Goal: Transaction & Acquisition: Download file/media

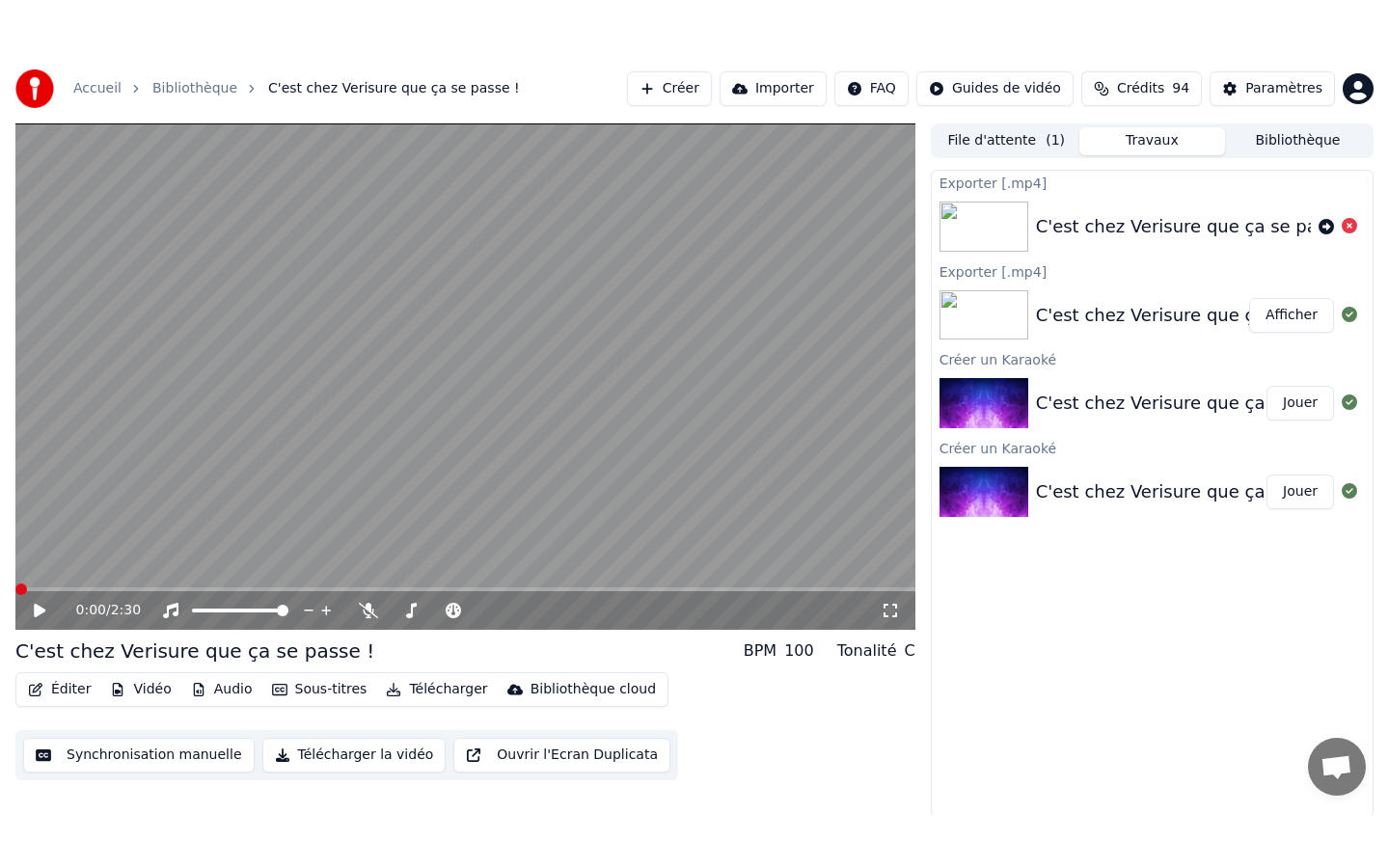
scroll to position [387, 0]
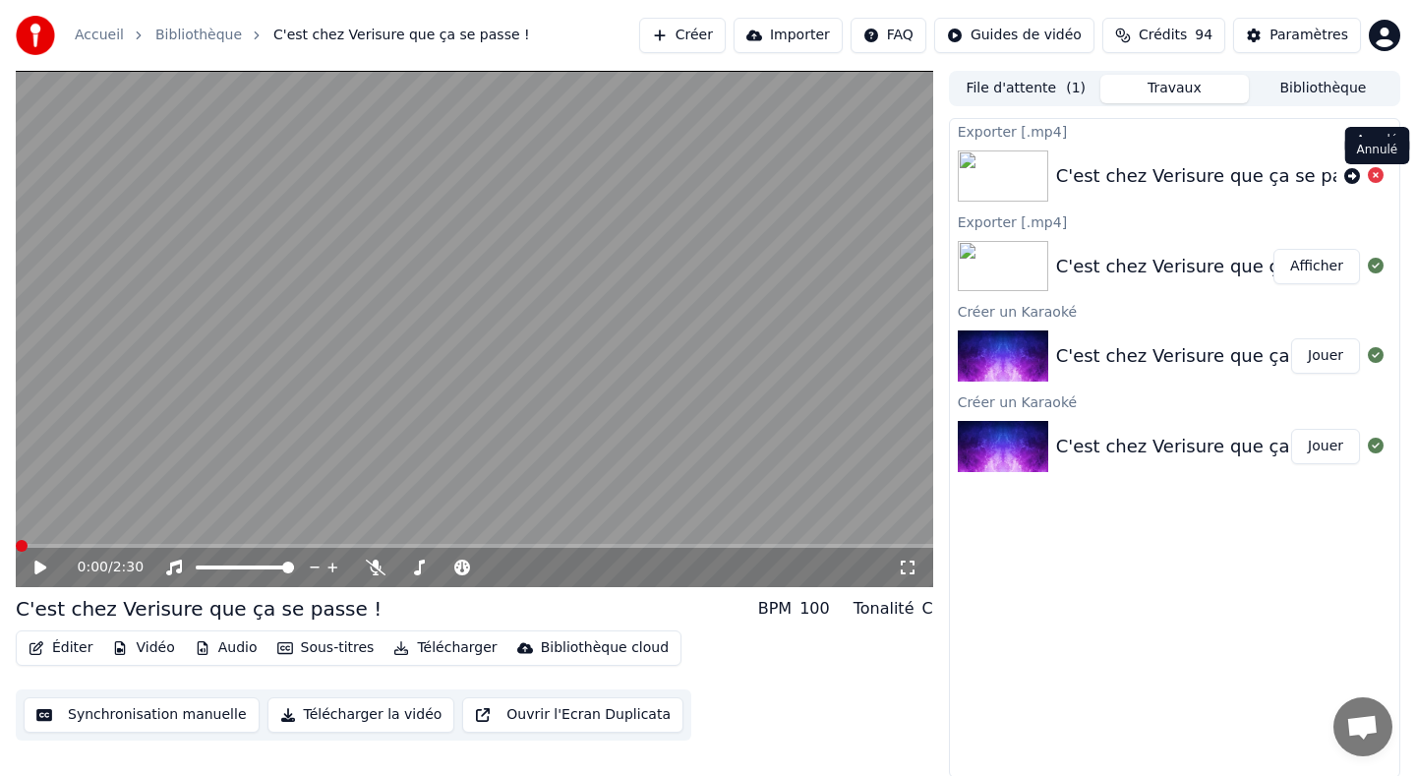
click at [1377, 171] on icon at bounding box center [1375, 175] width 16 height 16
click at [1375, 176] on icon at bounding box center [1375, 175] width 16 height 16
click at [1323, 266] on button "Afficher" at bounding box center [1316, 266] width 87 height 35
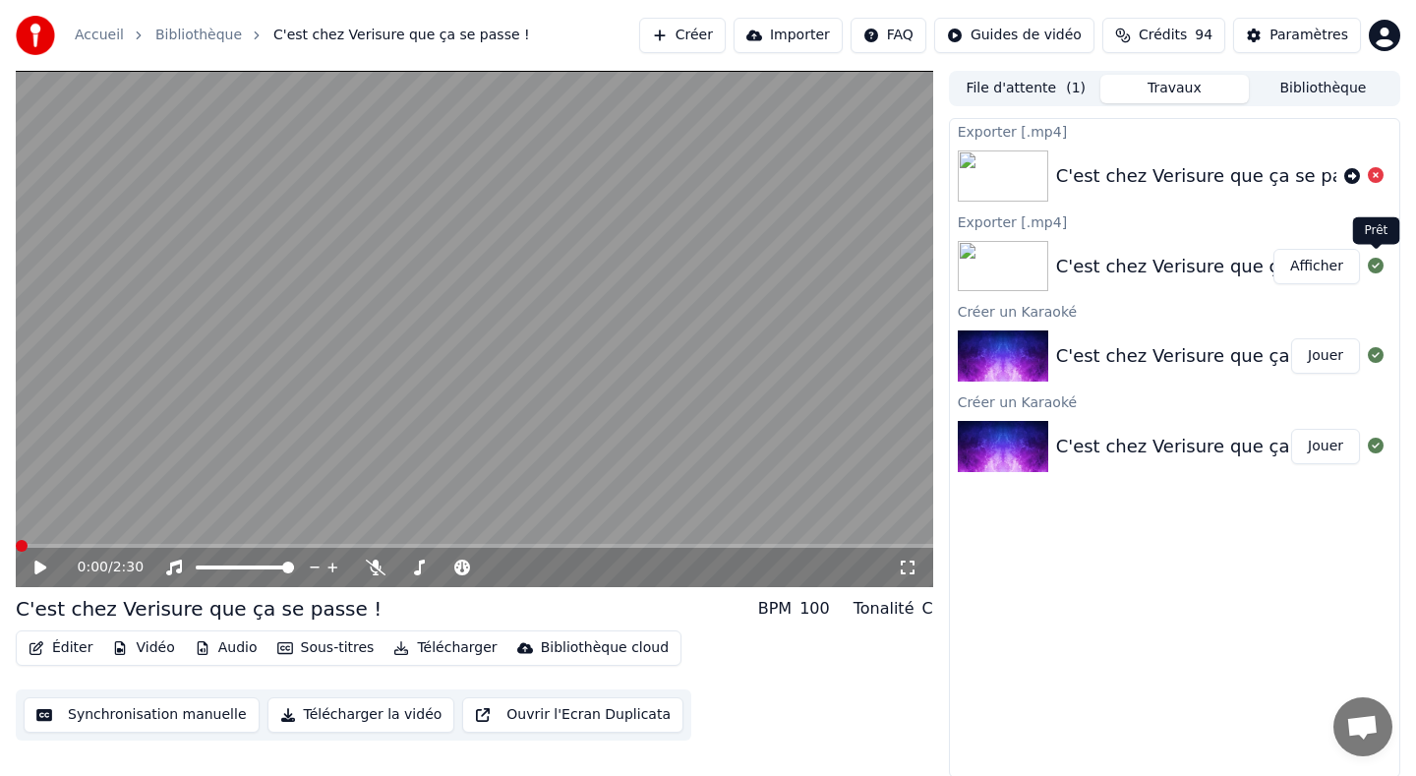
click at [1375, 272] on icon at bounding box center [1375, 266] width 16 height 16
click at [1019, 267] on img at bounding box center [1003, 266] width 90 height 51
click at [328, 644] on button "Sous-titres" at bounding box center [325, 648] width 113 height 28
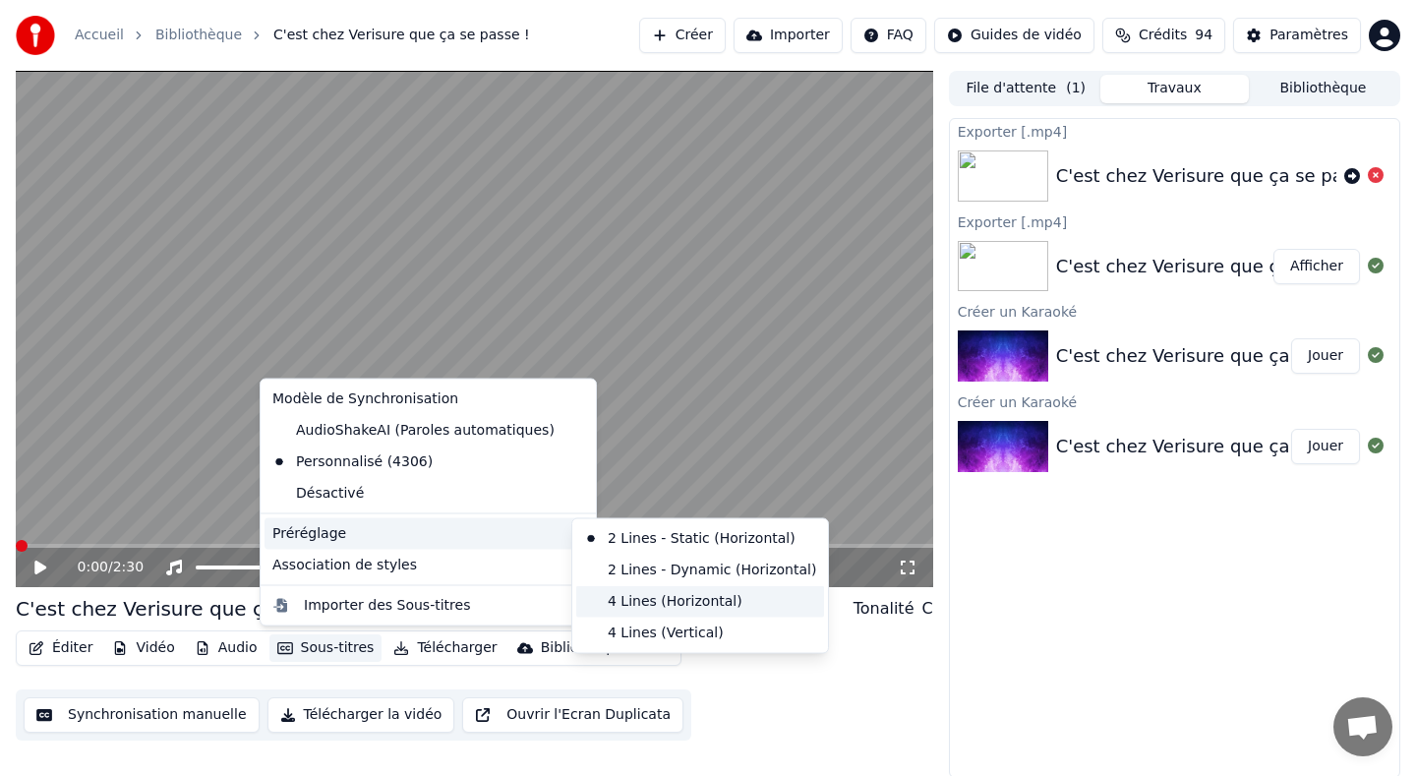
click at [626, 600] on div "4 Lines (Horizontal)" at bounding box center [700, 600] width 248 height 31
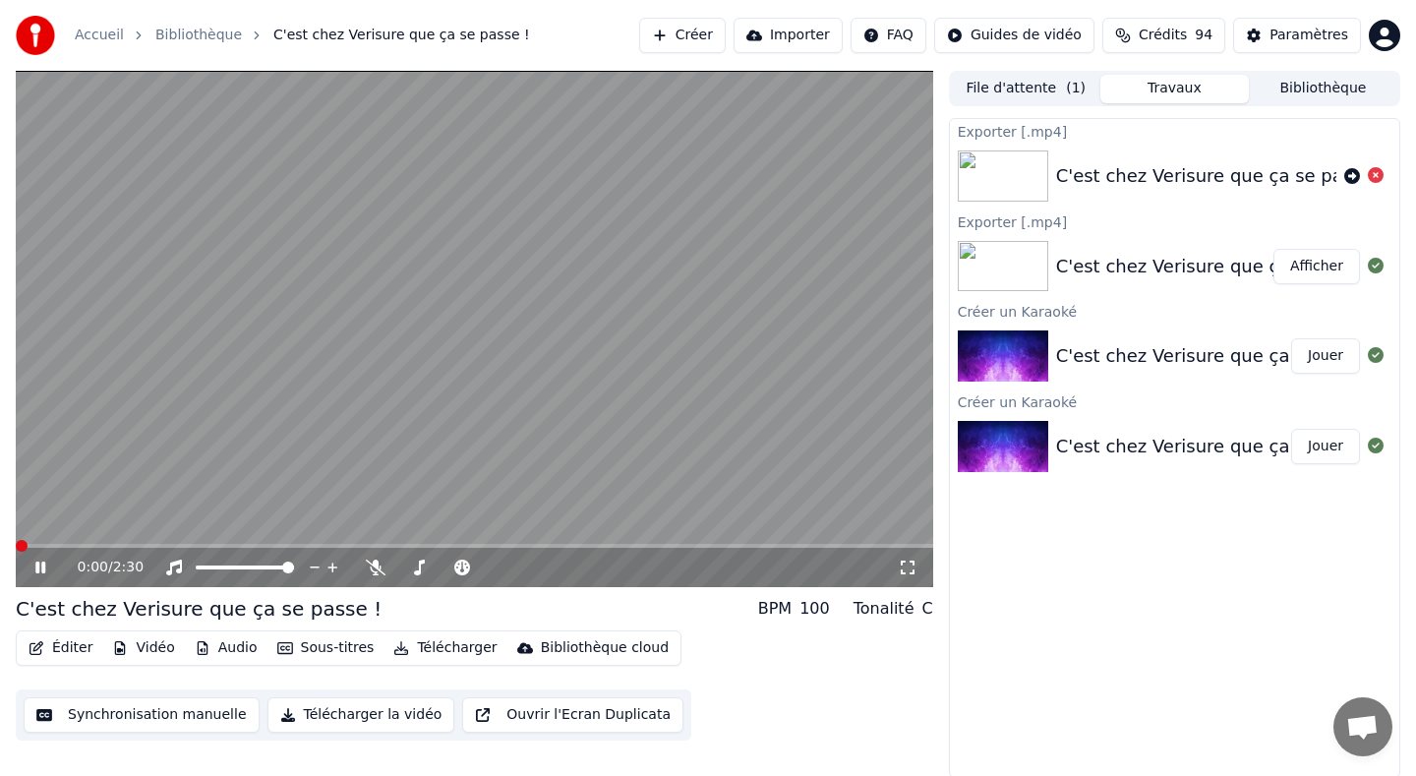
click at [0, 551] on div "0:00 / 2:30 C'est chez Verisure que ça se passe ! BPM 100 Tonalité C Éditer Vid…" at bounding box center [708, 424] width 1416 height 707
click at [39, 566] on icon at bounding box center [40, 567] width 10 height 12
click at [39, 564] on icon at bounding box center [40, 567] width 12 height 14
click at [54, 544] on span at bounding box center [474, 546] width 917 height 4
click at [54, 544] on span at bounding box center [58, 546] width 12 height 12
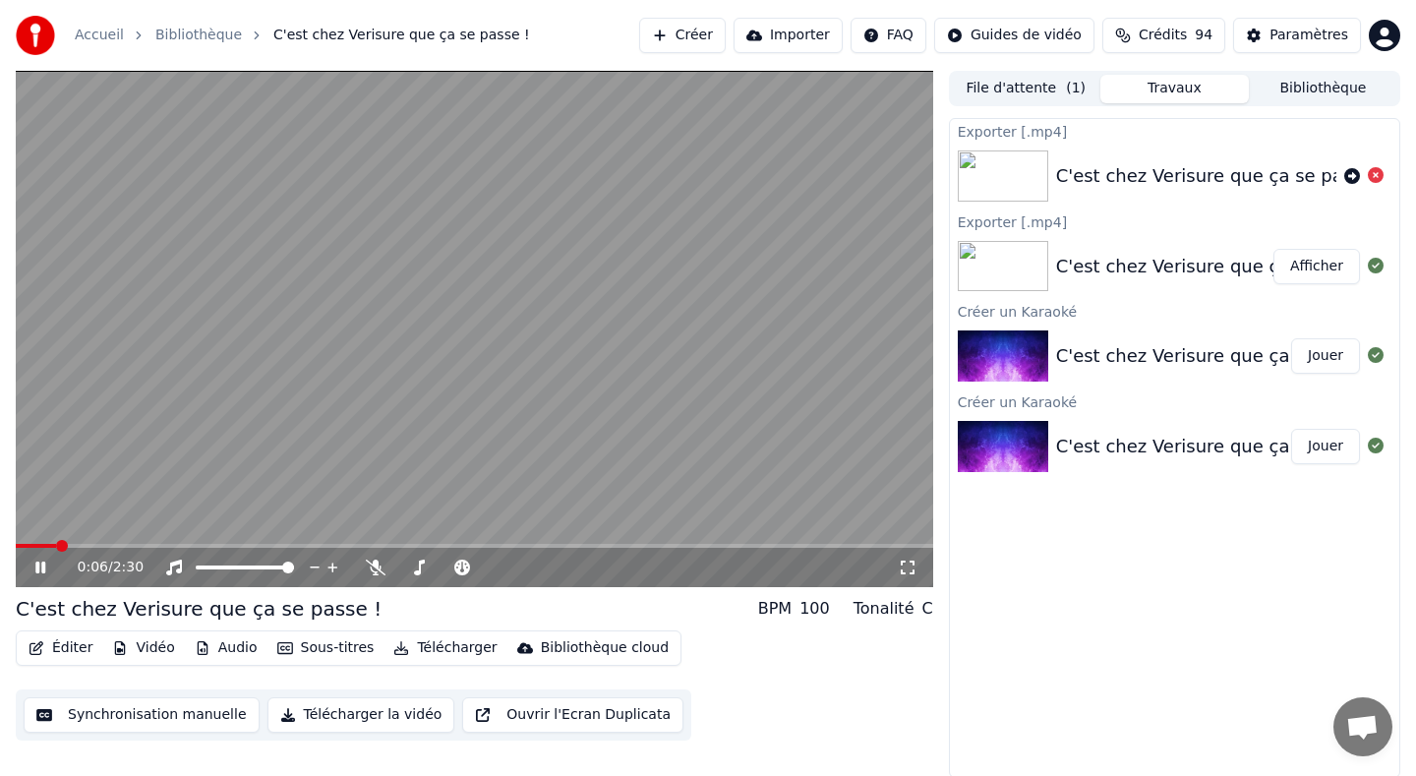
click at [26, 543] on video at bounding box center [474, 329] width 917 height 516
click at [29, 549] on div "0:06 / 2:30" at bounding box center [474, 567] width 917 height 39
click at [39, 545] on span at bounding box center [28, 546] width 25 height 4
click at [22, 544] on span at bounding box center [28, 546] width 25 height 4
click at [45, 566] on icon at bounding box center [40, 567] width 12 height 14
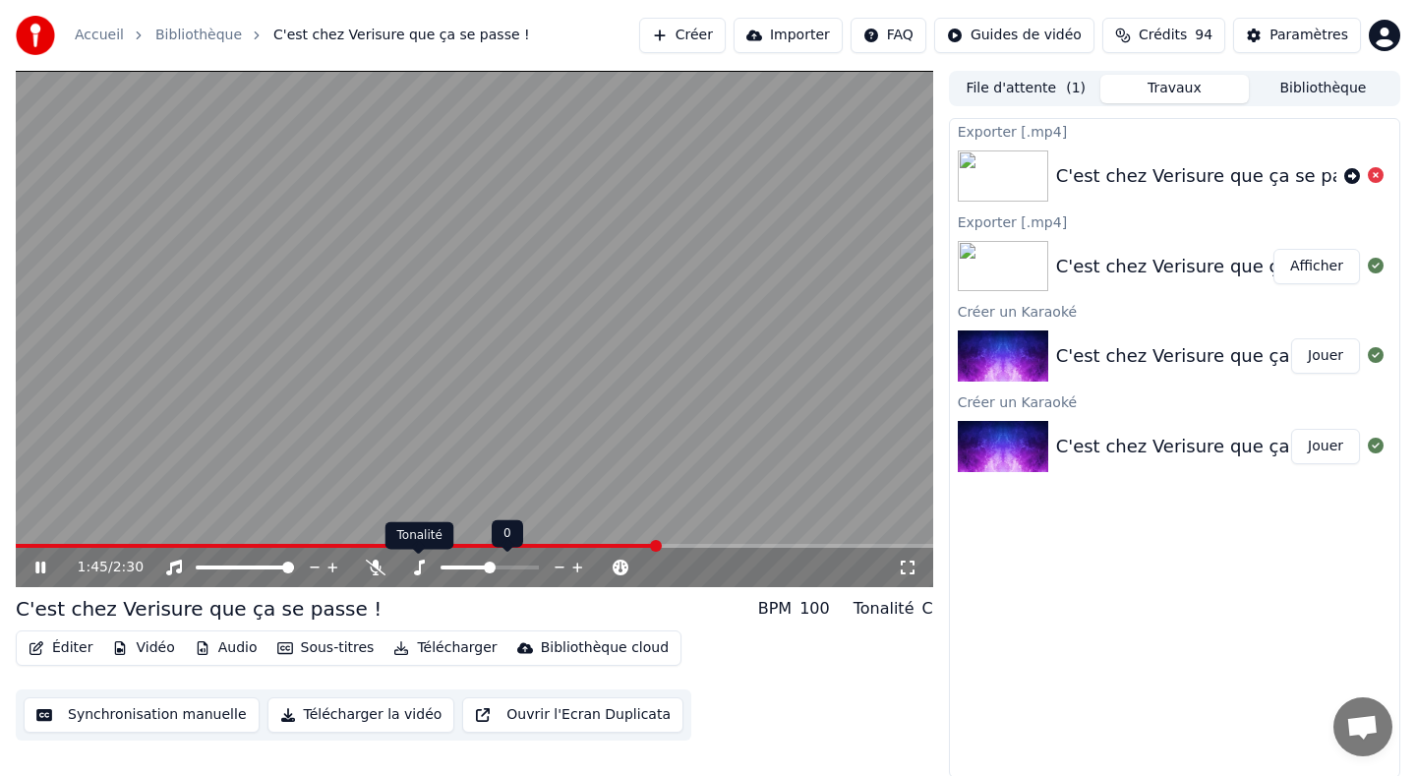
click at [415, 569] on icon at bounding box center [419, 567] width 20 height 16
click at [421, 567] on icon at bounding box center [419, 567] width 20 height 16
click at [375, 567] on icon at bounding box center [376, 567] width 20 height 16
click at [375, 567] on icon at bounding box center [375, 567] width 11 height 16
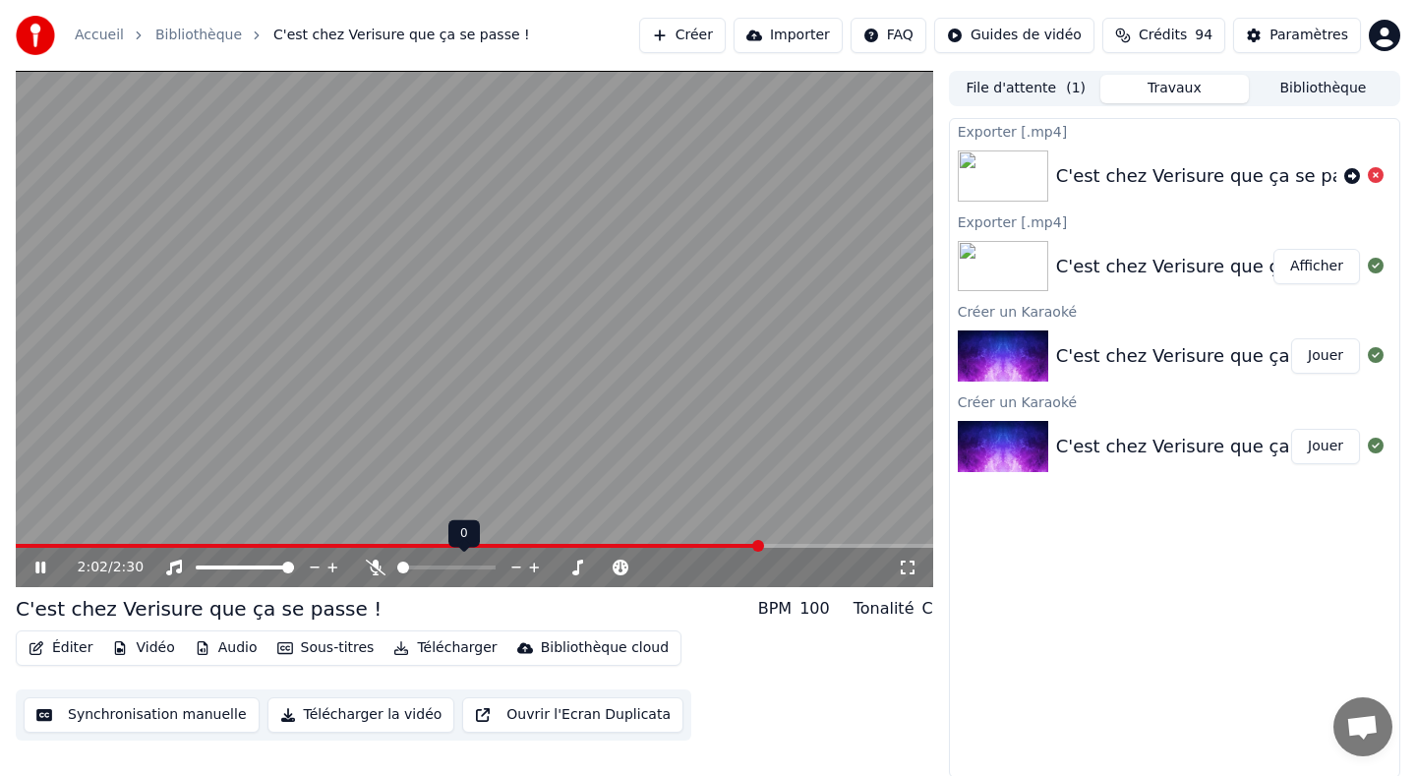
click at [397, 565] on span at bounding box center [403, 567] width 12 height 12
click at [220, 545] on span at bounding box center [400, 546] width 769 height 4
click at [52, 542] on video at bounding box center [474, 329] width 917 height 516
click at [25, 550] on div "0:36 / 2:30" at bounding box center [474, 567] width 917 height 39
click at [0, 555] on div "0:00 / 2:30 C'est chez Verisure que ça se passe ! BPM 100 Tonalité C Éditer Vid…" at bounding box center [708, 424] width 1416 height 707
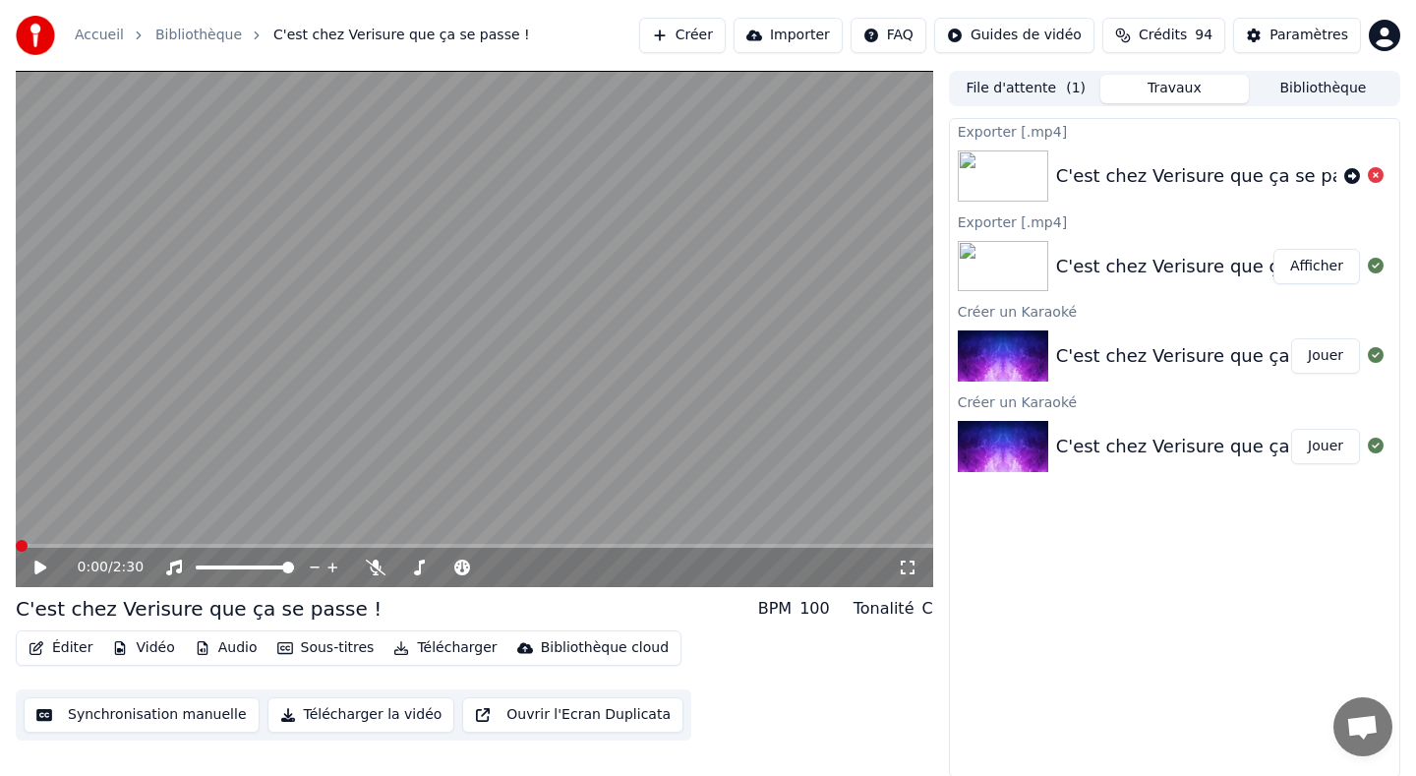
click at [42, 567] on icon at bounding box center [40, 567] width 12 height 14
click at [377, 569] on icon at bounding box center [376, 567] width 20 height 16
click at [104, 542] on video at bounding box center [474, 329] width 917 height 516
drag, startPoint x: 289, startPoint y: 543, endPoint x: 2, endPoint y: 537, distance: 287.1
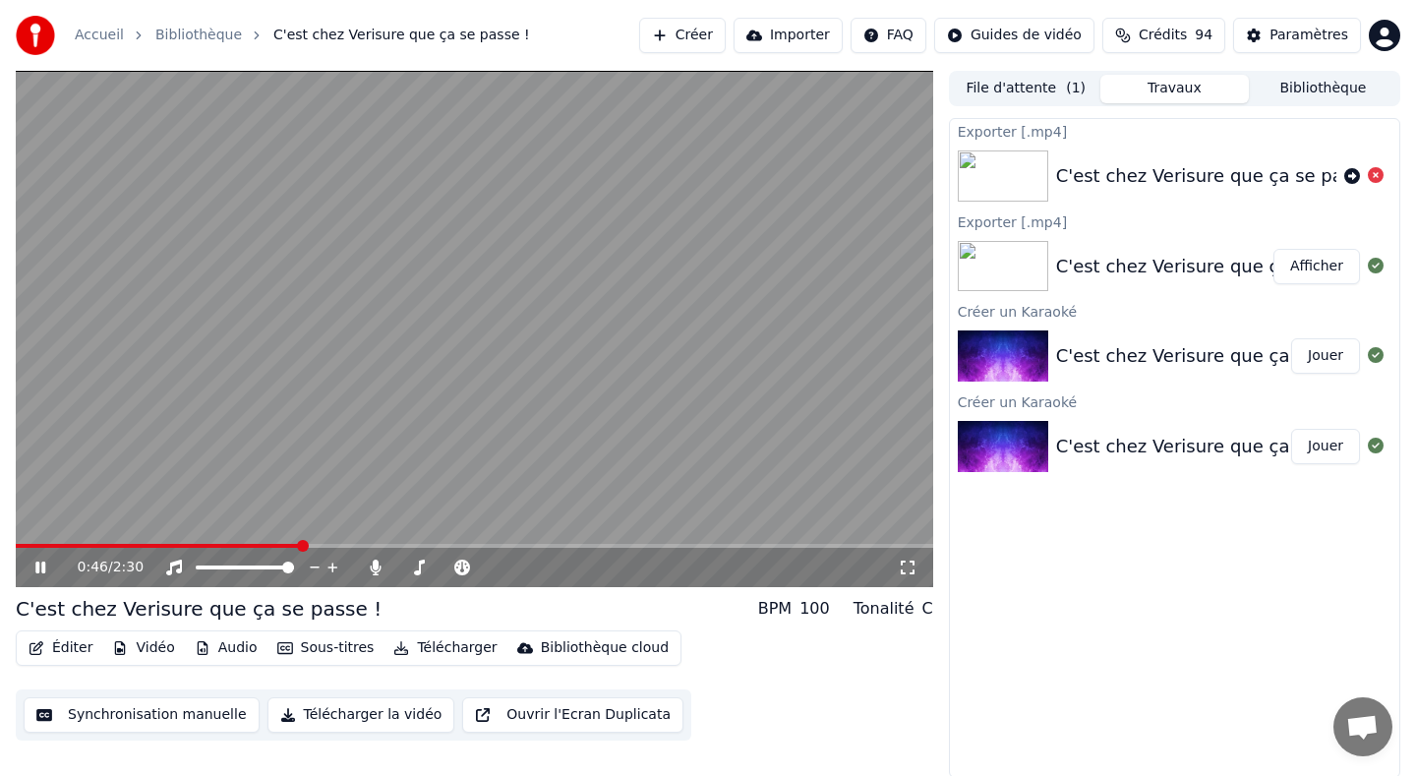
click at [2, 537] on div "0:46 / 2:30 C'est chez Verisure que ça se passe ! BPM 100 Tonalité C Éditer Vid…" at bounding box center [708, 424] width 1416 height 707
click at [16, 552] on span at bounding box center [22, 546] width 12 height 12
click at [378, 566] on icon at bounding box center [376, 567] width 20 height 16
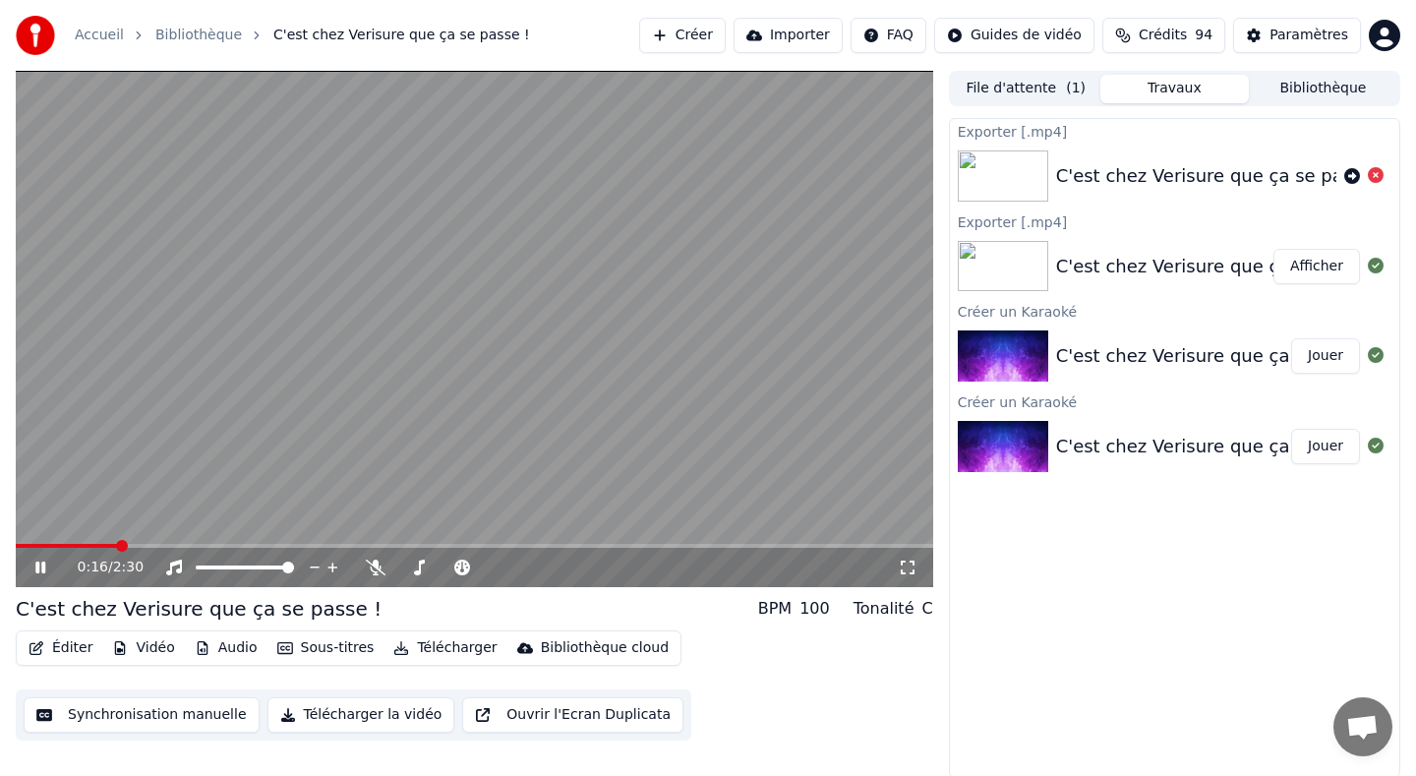
click at [41, 568] on icon at bounding box center [40, 567] width 10 height 12
click at [217, 569] on span at bounding box center [223, 567] width 12 height 12
click at [42, 563] on icon at bounding box center [54, 567] width 46 height 16
click at [294, 573] on span at bounding box center [288, 567] width 12 height 12
click at [374, 565] on icon at bounding box center [376, 567] width 20 height 16
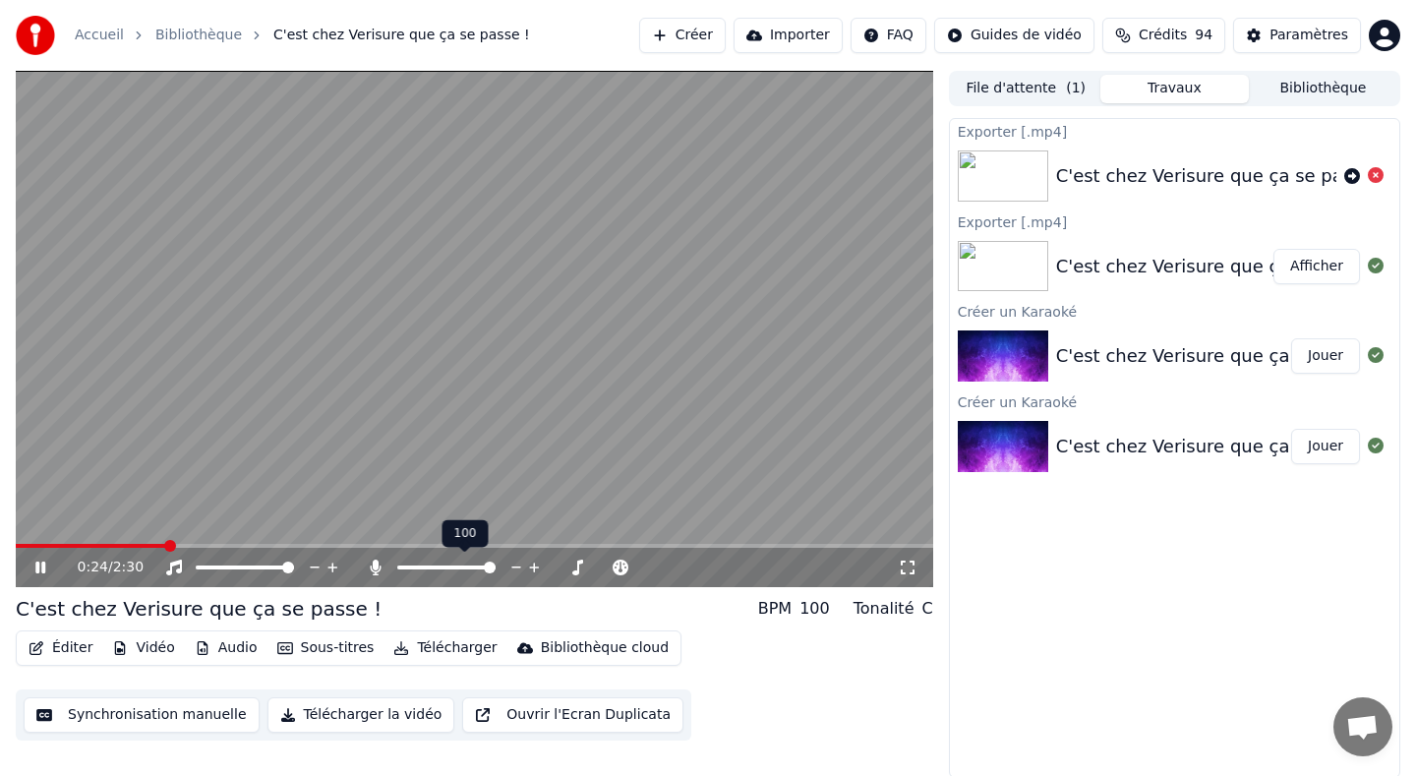
click at [374, 565] on icon at bounding box center [375, 567] width 11 height 16
click at [45, 561] on icon at bounding box center [54, 567] width 46 height 16
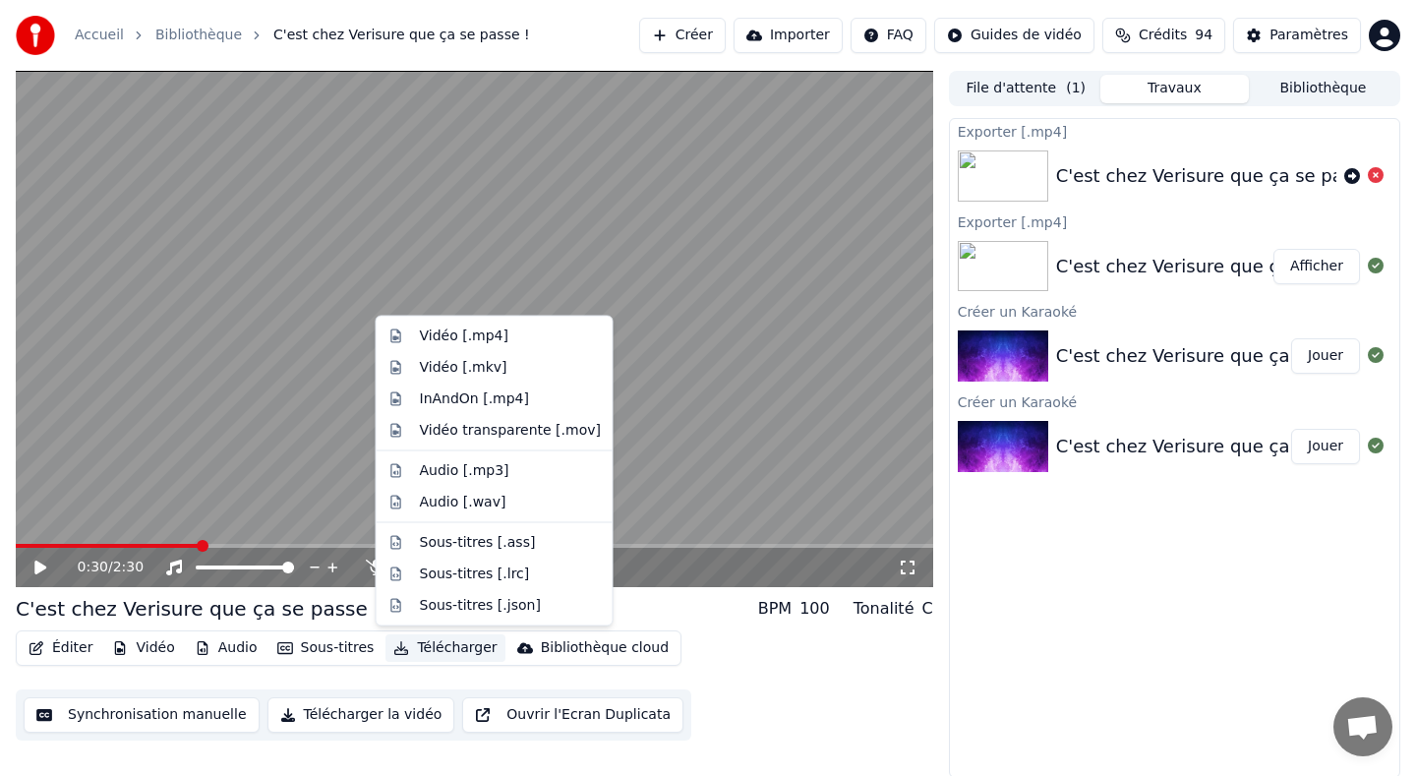
click at [436, 641] on button "Télécharger" at bounding box center [444, 648] width 119 height 28
click at [780, 671] on div "Éditer Vidéo Audio Sous-titres Télécharger Bibliothèque cloud Synchronisation m…" at bounding box center [474, 685] width 917 height 110
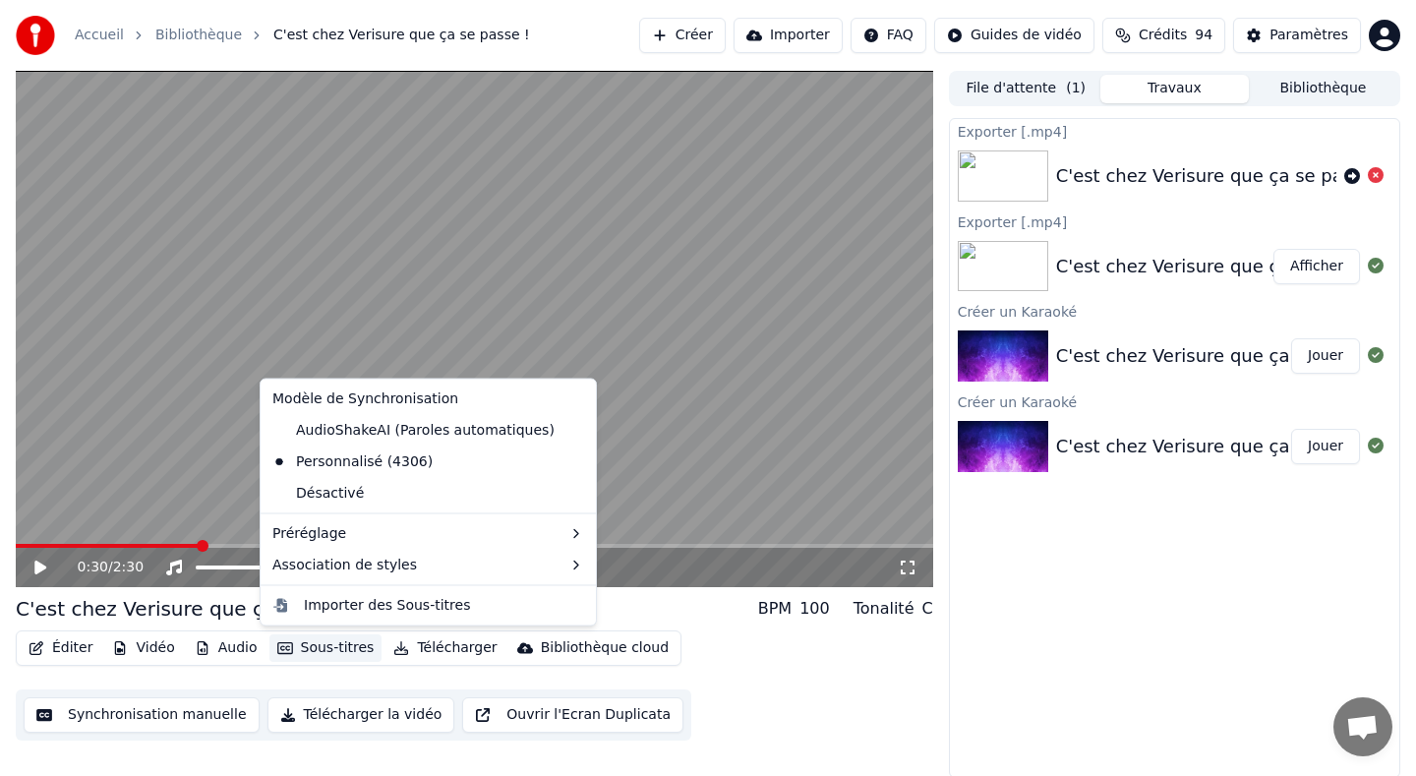
click at [325, 645] on button "Sous-titres" at bounding box center [325, 648] width 113 height 28
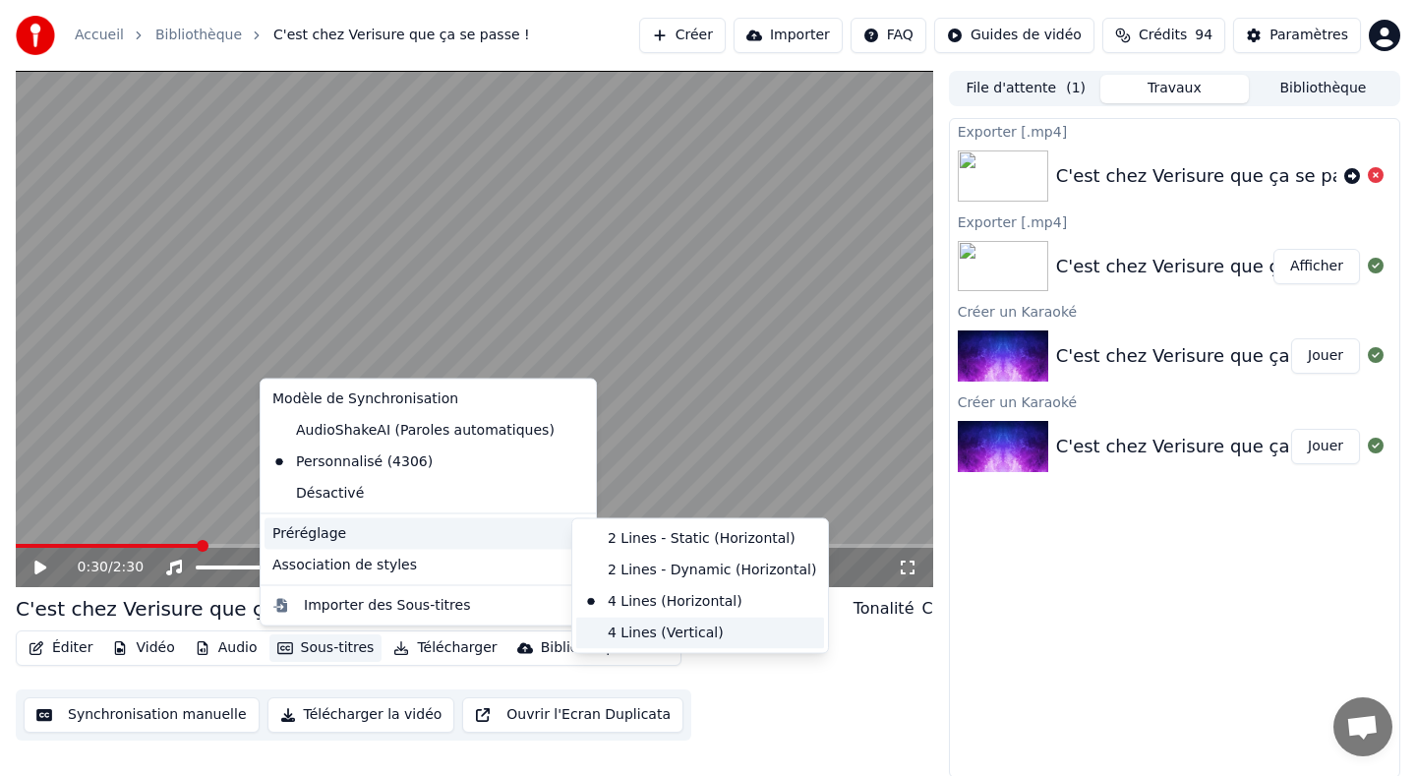
click at [657, 635] on div "4 Lines (Vertical)" at bounding box center [700, 631] width 248 height 31
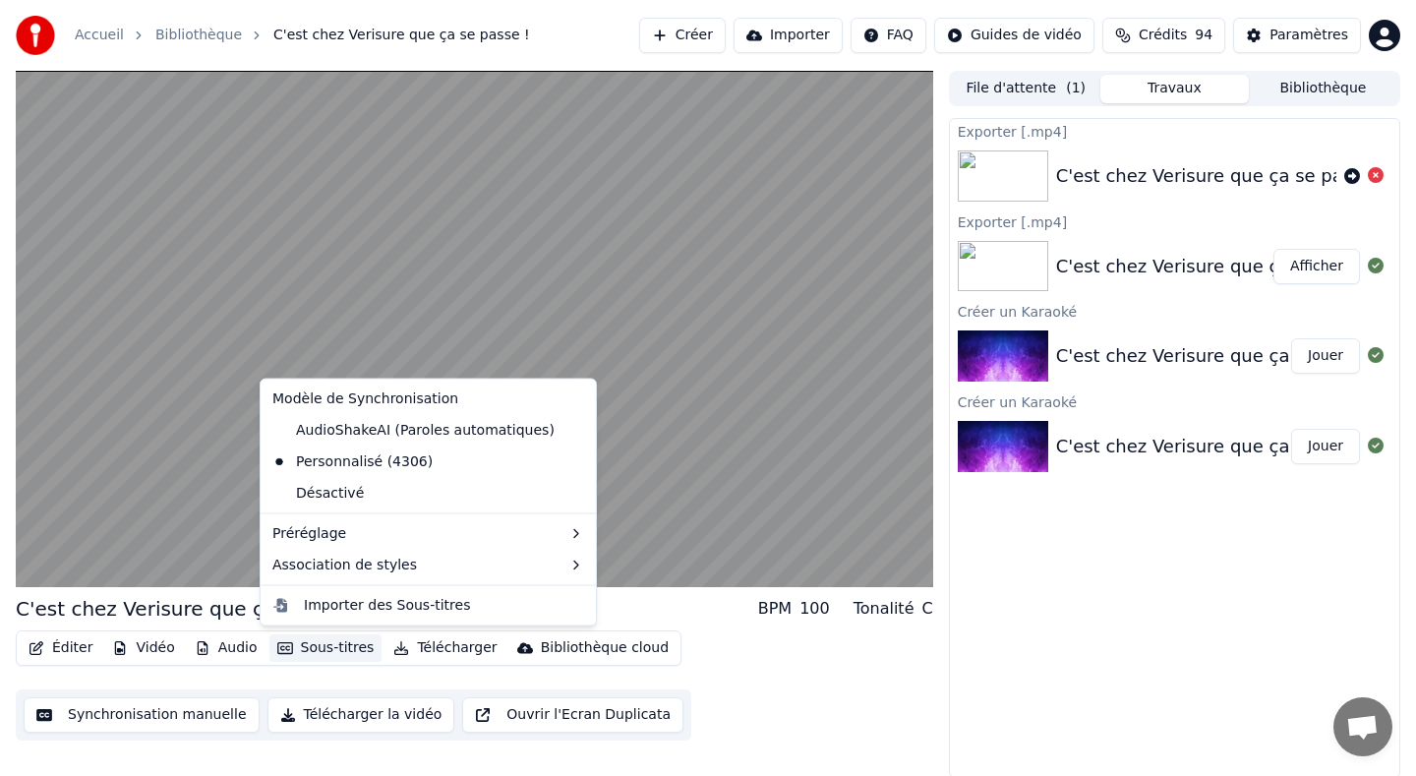
click at [312, 643] on button "Sous-titres" at bounding box center [325, 648] width 113 height 28
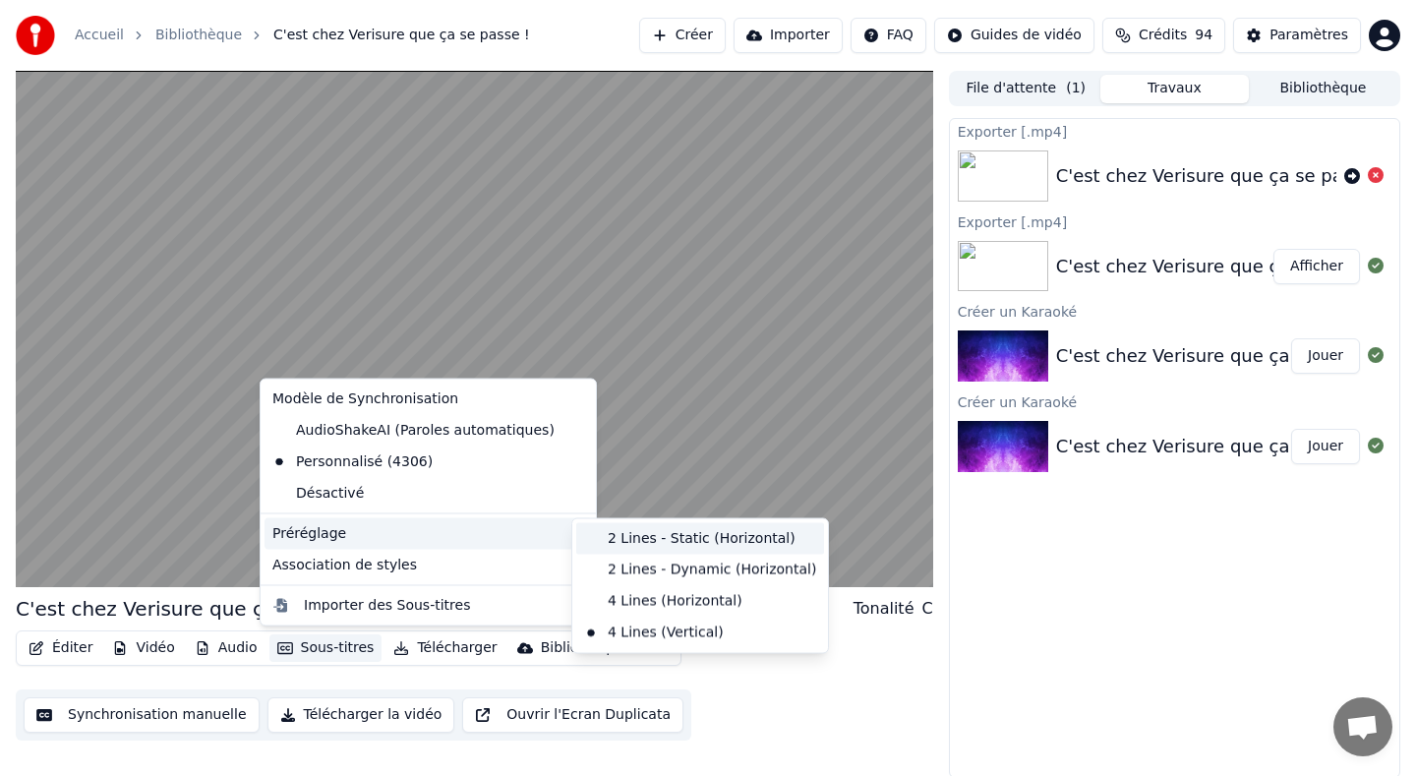
click at [649, 537] on div "2 Lines - Static (Horizontal)" at bounding box center [700, 538] width 248 height 31
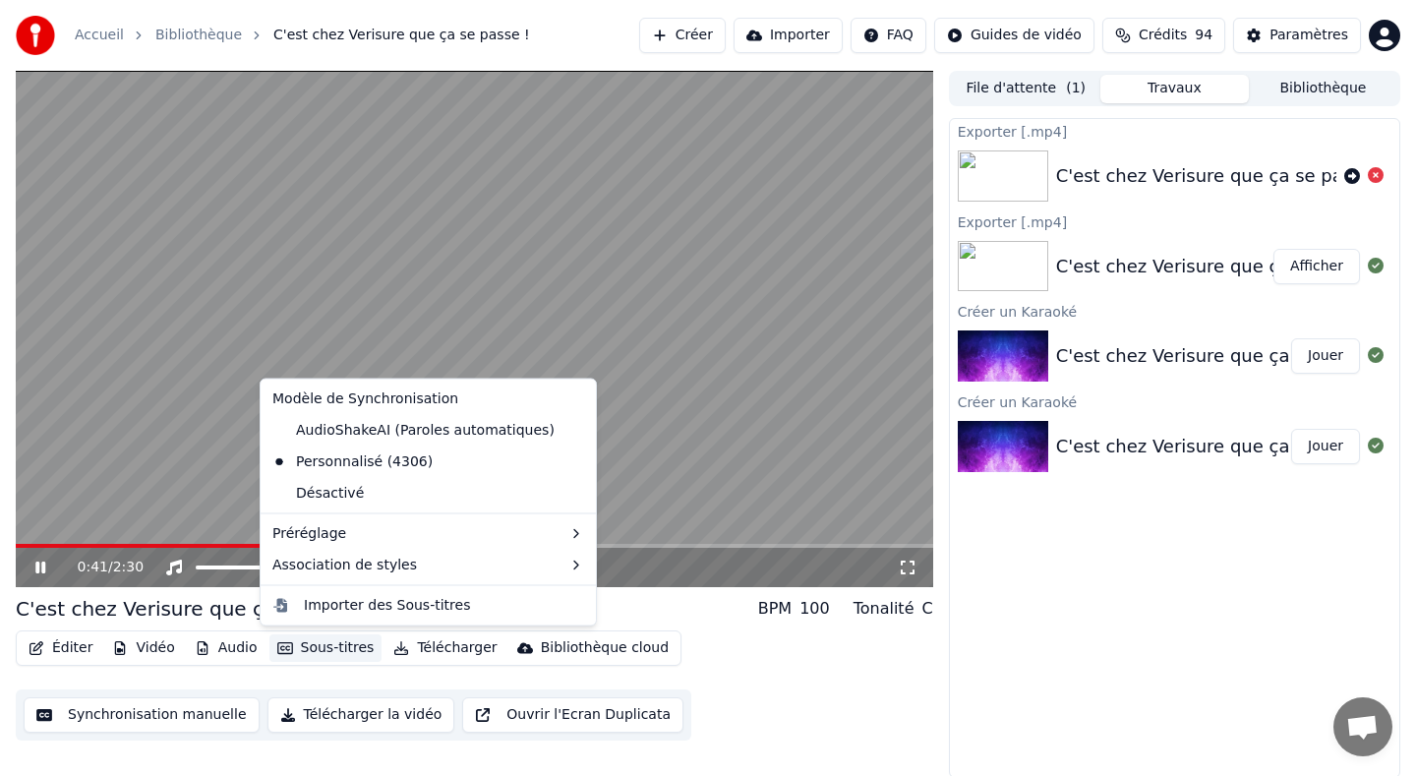
click at [327, 647] on button "Sous-titres" at bounding box center [325, 648] width 113 height 28
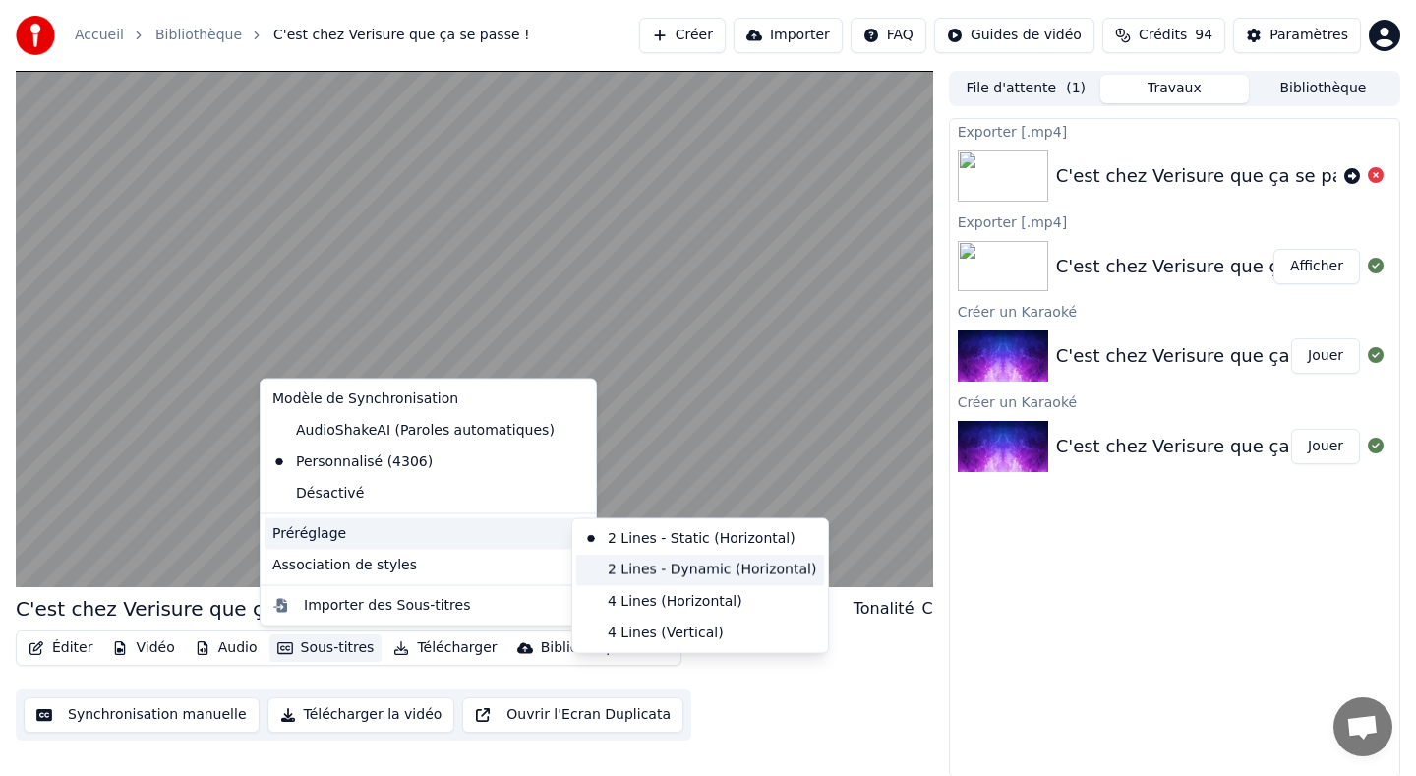
click at [662, 577] on div "2 Lines - Dynamic (Horizontal)" at bounding box center [700, 568] width 248 height 31
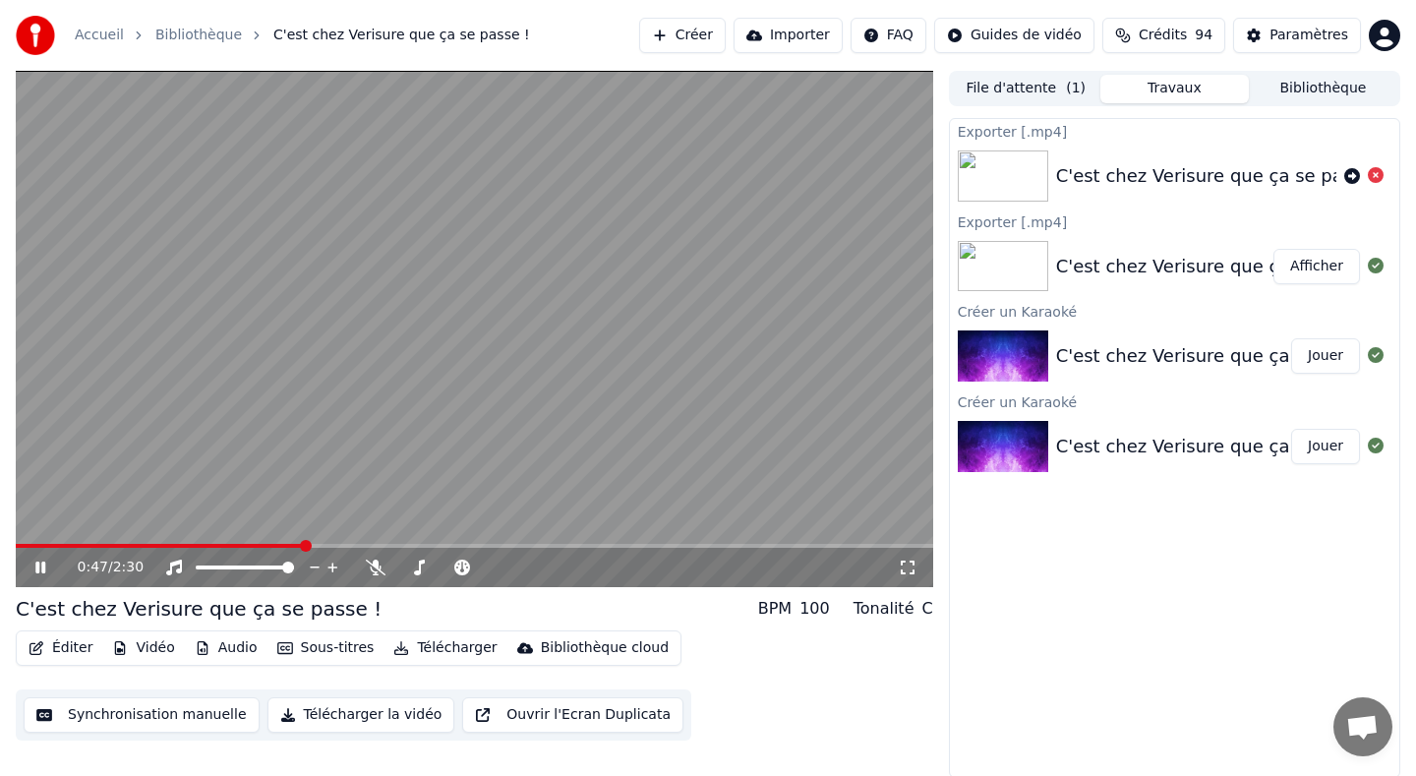
click at [333, 641] on button "Sous-titres" at bounding box center [325, 648] width 113 height 28
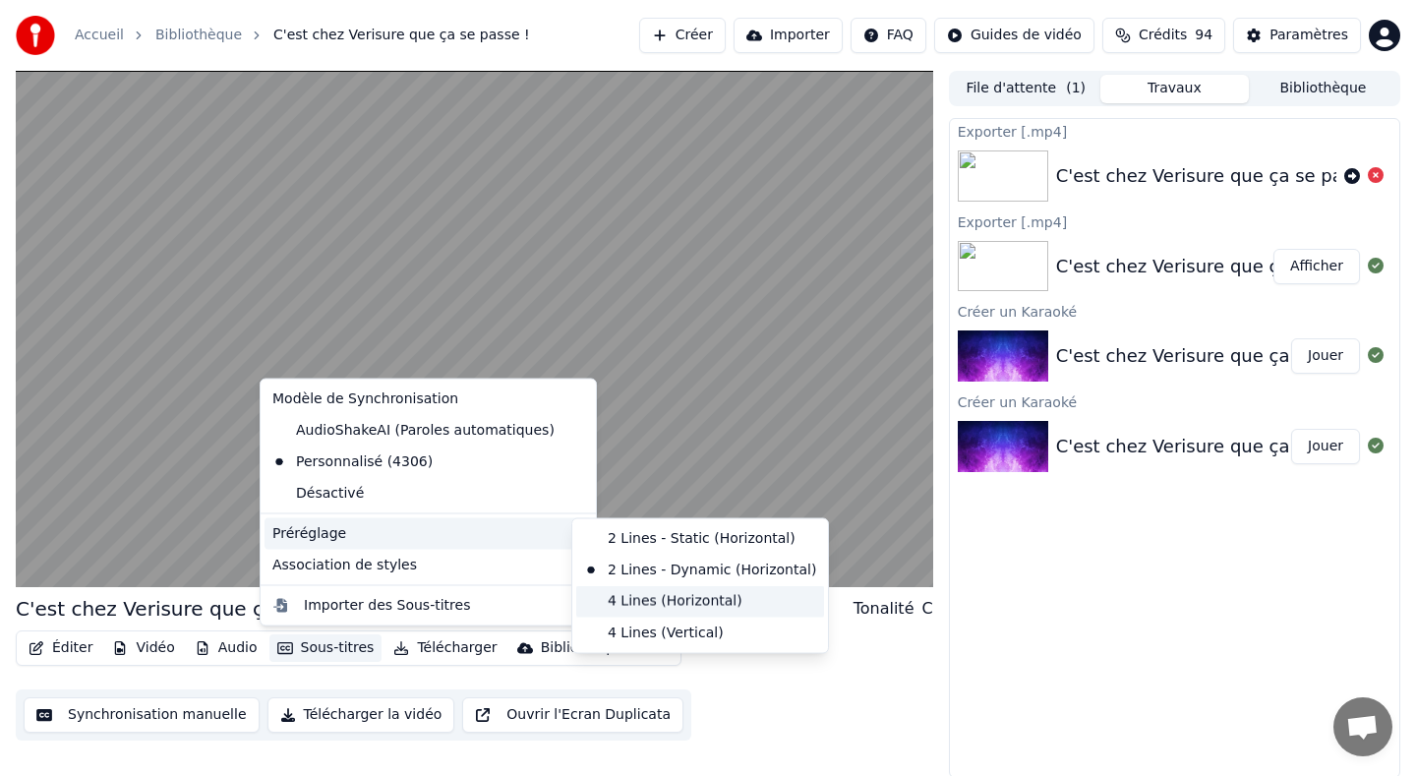
click at [651, 597] on div "4 Lines (Horizontal)" at bounding box center [700, 600] width 248 height 31
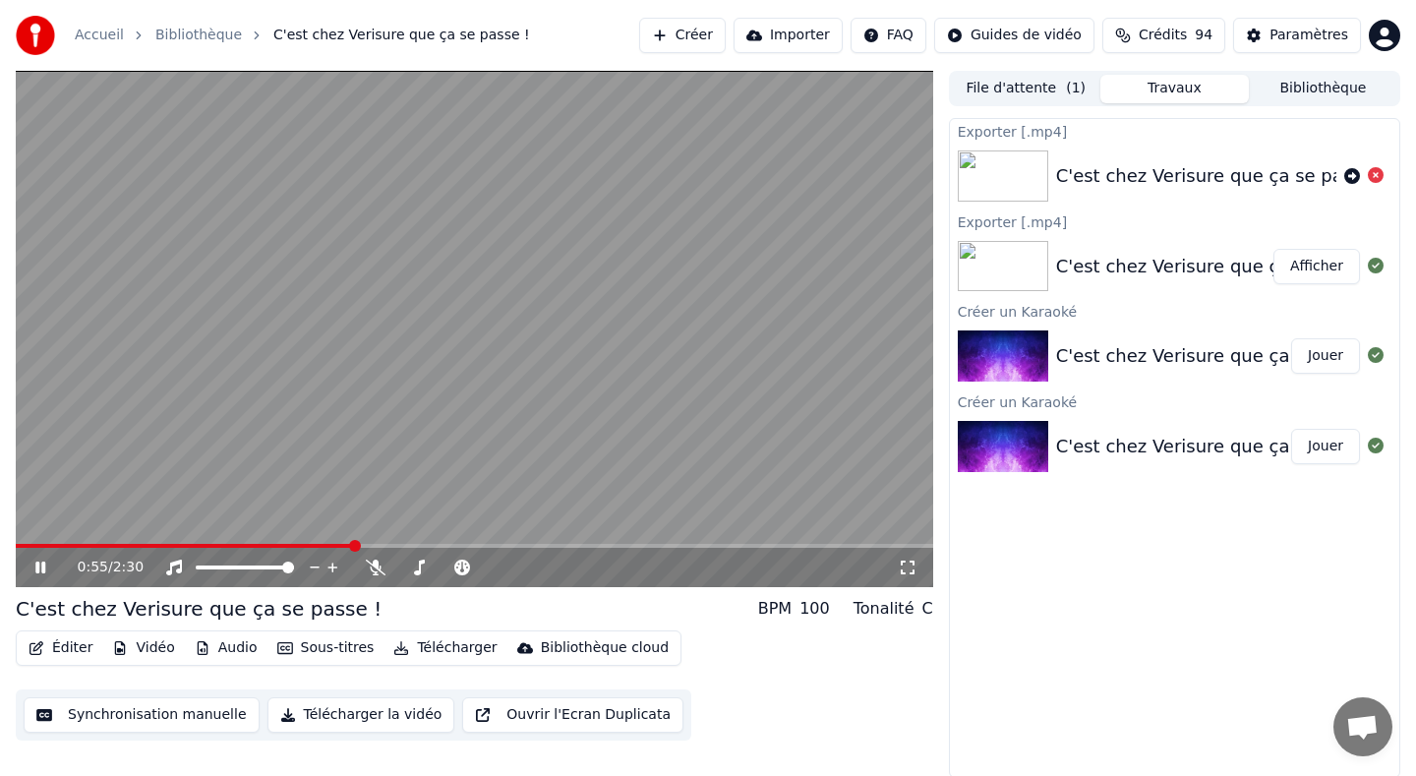
click at [40, 564] on icon at bounding box center [54, 567] width 46 height 16
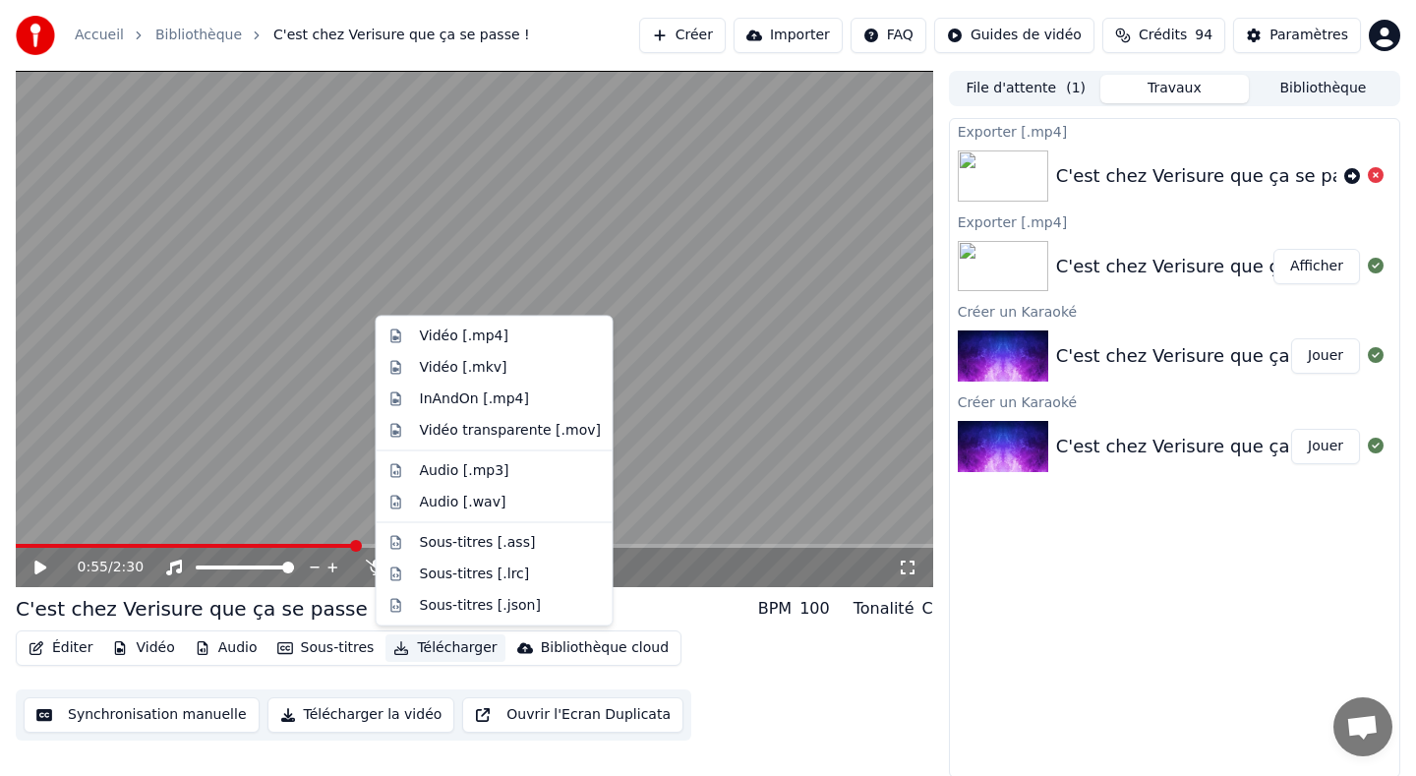
click at [443, 642] on button "Télécharger" at bounding box center [444, 648] width 119 height 28
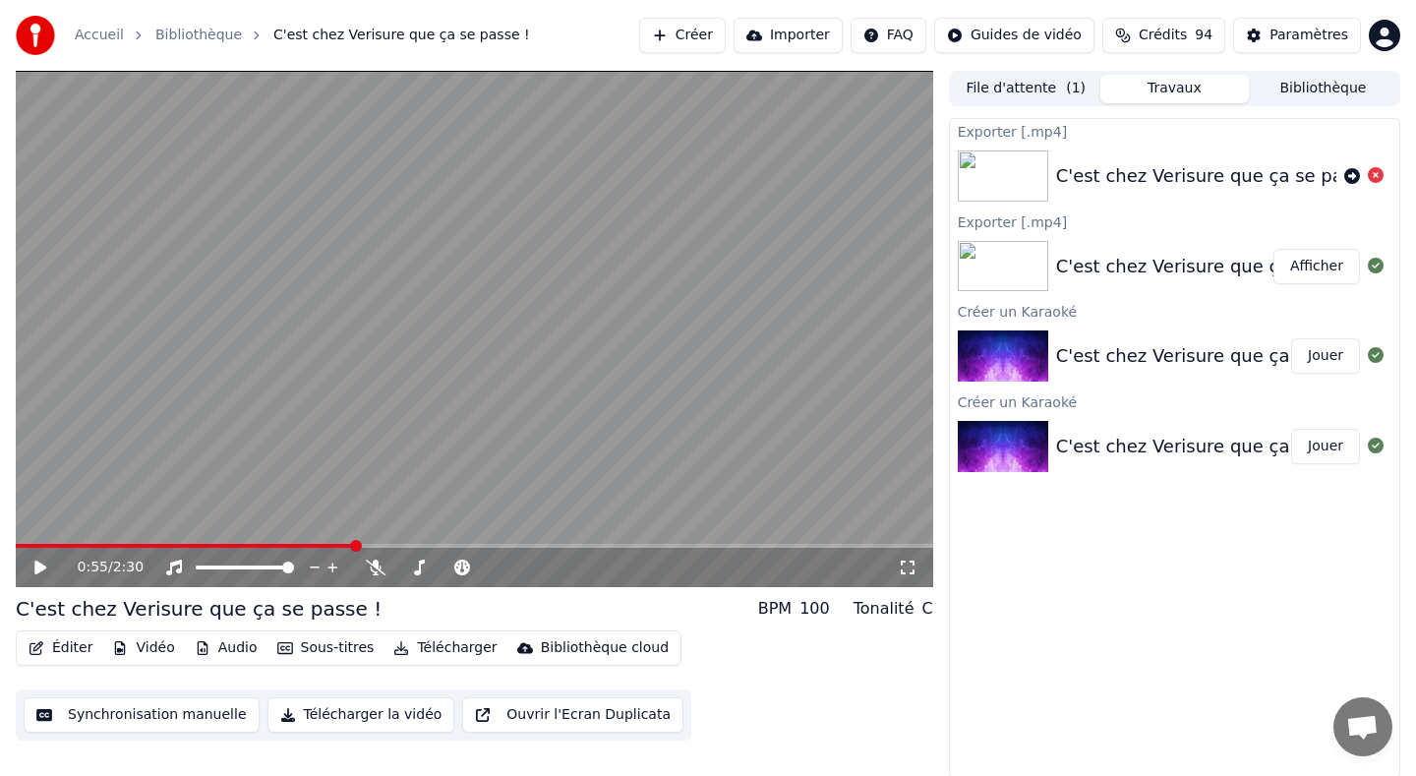
click at [840, 683] on div "Éditer Vidéo Audio Sous-titres Télécharger Bibliothèque cloud Synchronisation m…" at bounding box center [474, 685] width 917 height 110
click at [319, 647] on button "Sous-titres" at bounding box center [325, 648] width 113 height 28
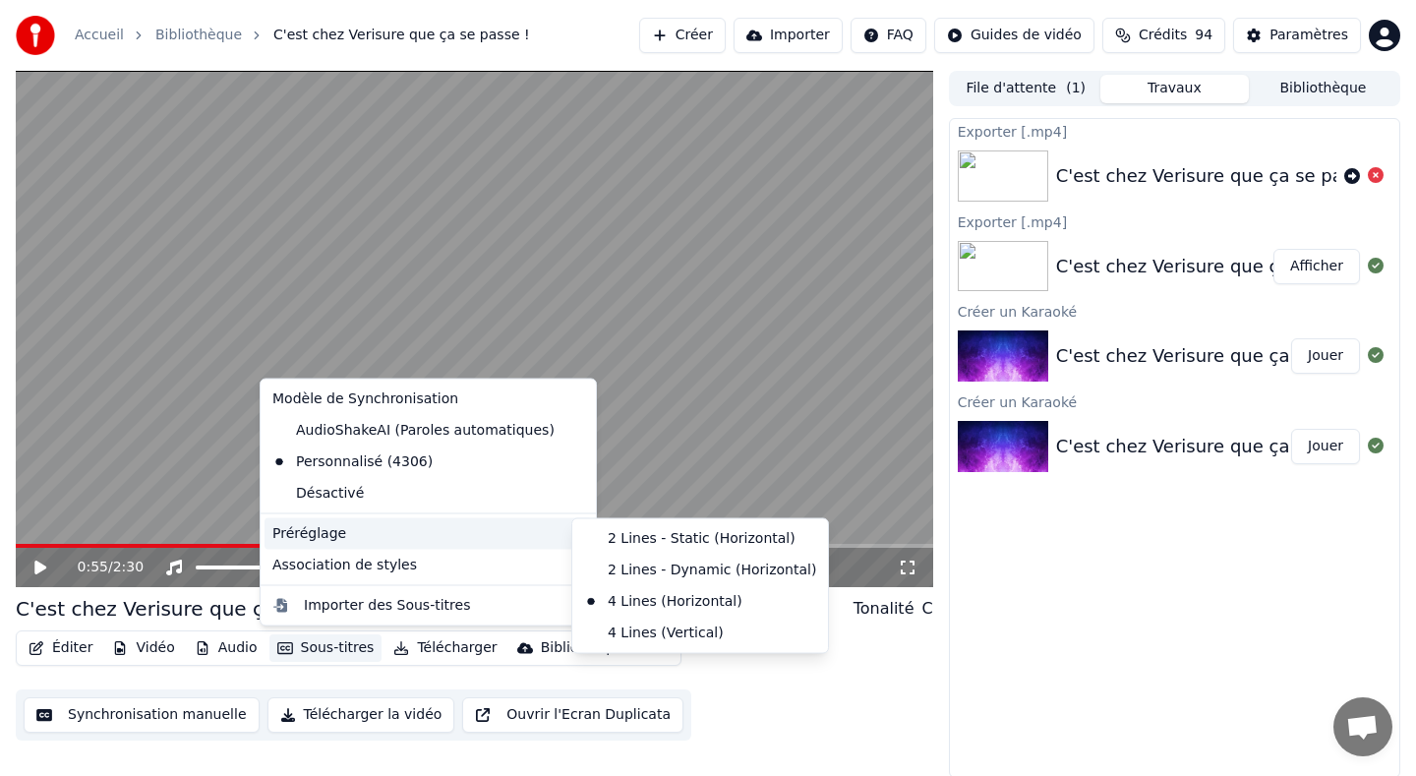
click at [843, 704] on div "Éditer Vidéo Audio Sous-titres Télécharger Bibliothèque cloud Synchronisation m…" at bounding box center [474, 685] width 917 height 110
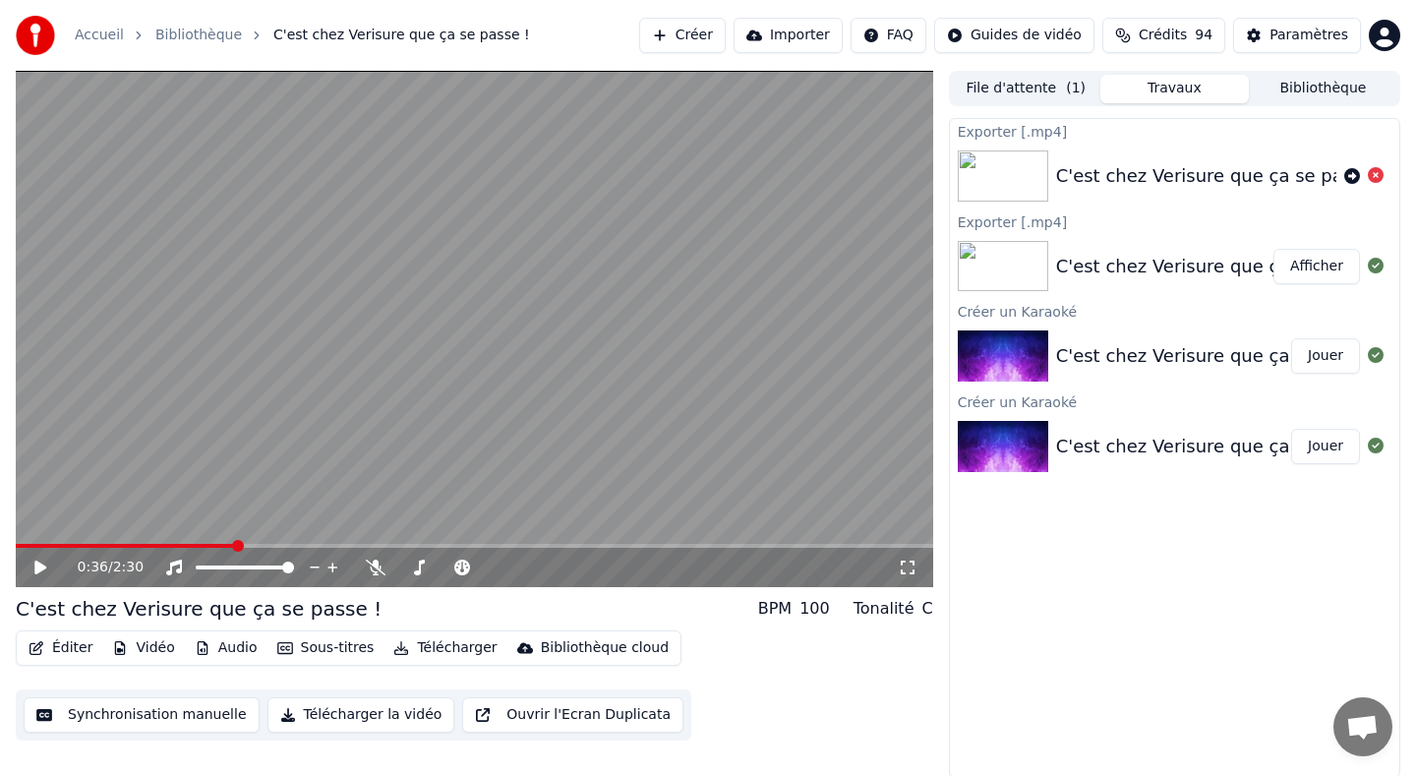
click at [237, 543] on span at bounding box center [238, 546] width 12 height 12
click at [35, 568] on icon at bounding box center [40, 567] width 12 height 14
click at [42, 568] on icon at bounding box center [40, 567] width 10 height 12
click at [376, 567] on icon at bounding box center [376, 567] width 20 height 16
click at [376, 567] on icon at bounding box center [375, 567] width 11 height 16
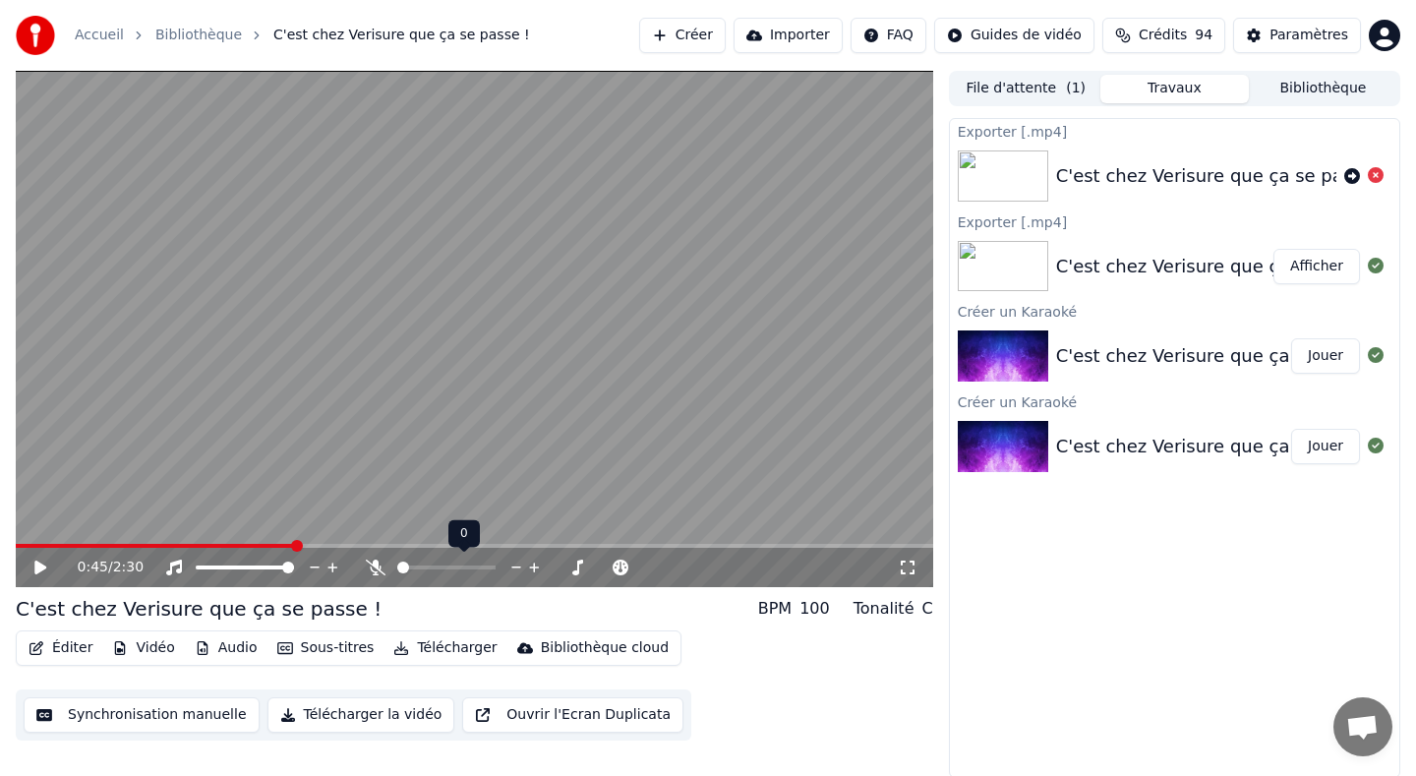
click at [376, 567] on icon at bounding box center [376, 567] width 20 height 16
click at [376, 567] on icon at bounding box center [375, 567] width 11 height 16
click at [376, 565] on icon at bounding box center [376, 566] width 20 height 16
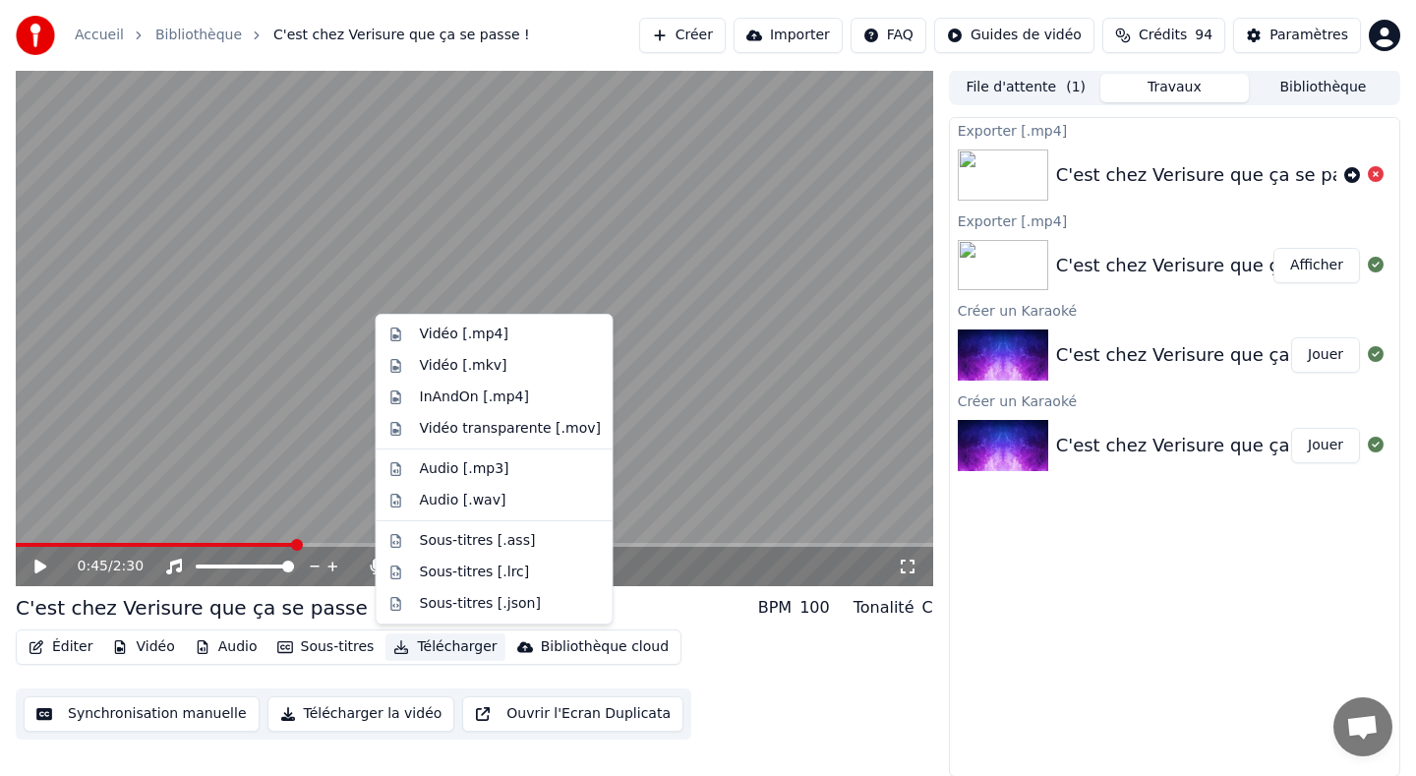
click at [434, 648] on button "Télécharger" at bounding box center [444, 647] width 119 height 28
click at [353, 717] on button "Télécharger la vidéo" at bounding box center [361, 713] width 188 height 35
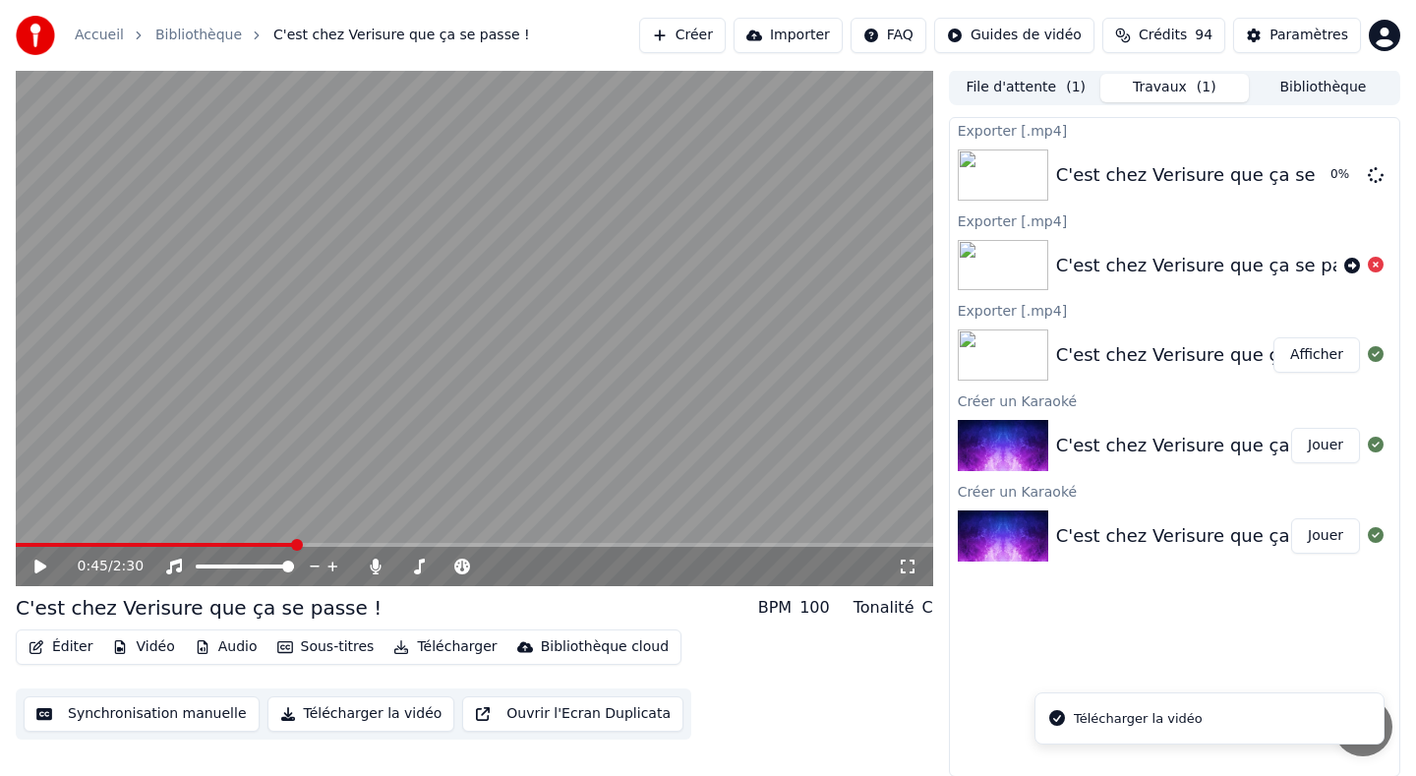
click at [345, 713] on button "Télécharger la vidéo" at bounding box center [361, 713] width 188 height 35
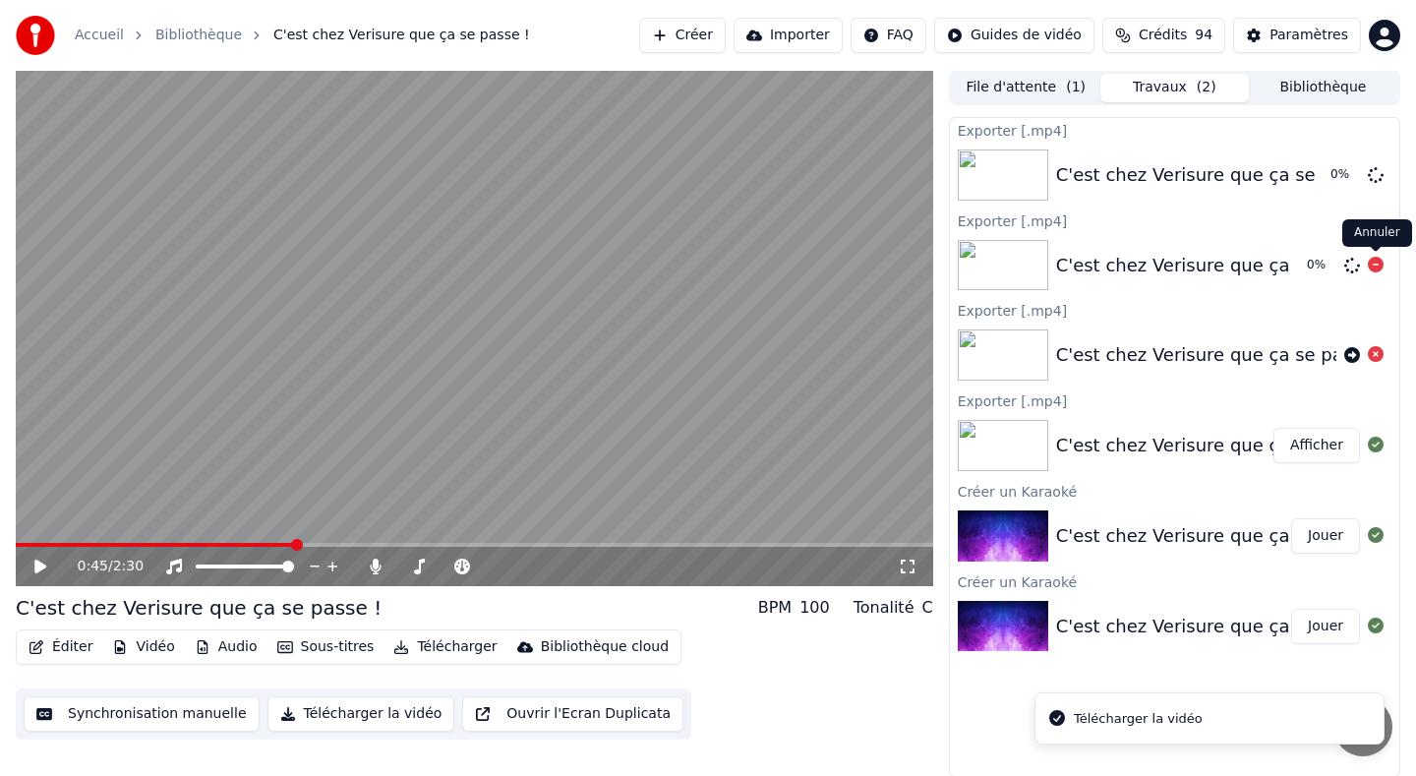
click at [1369, 262] on icon at bounding box center [1375, 265] width 16 height 16
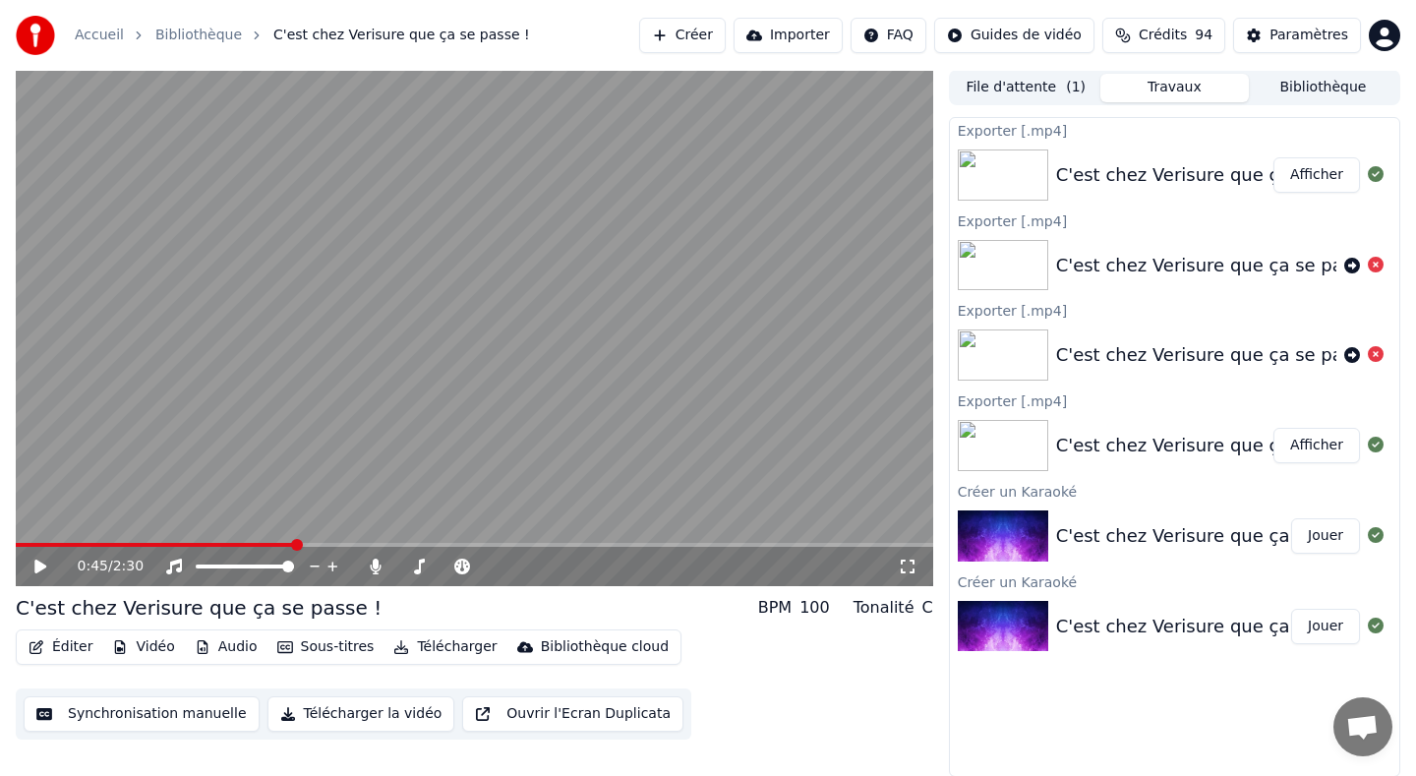
click at [1314, 179] on button "Afficher" at bounding box center [1316, 174] width 87 height 35
